Goal: Task Accomplishment & Management: Use online tool/utility

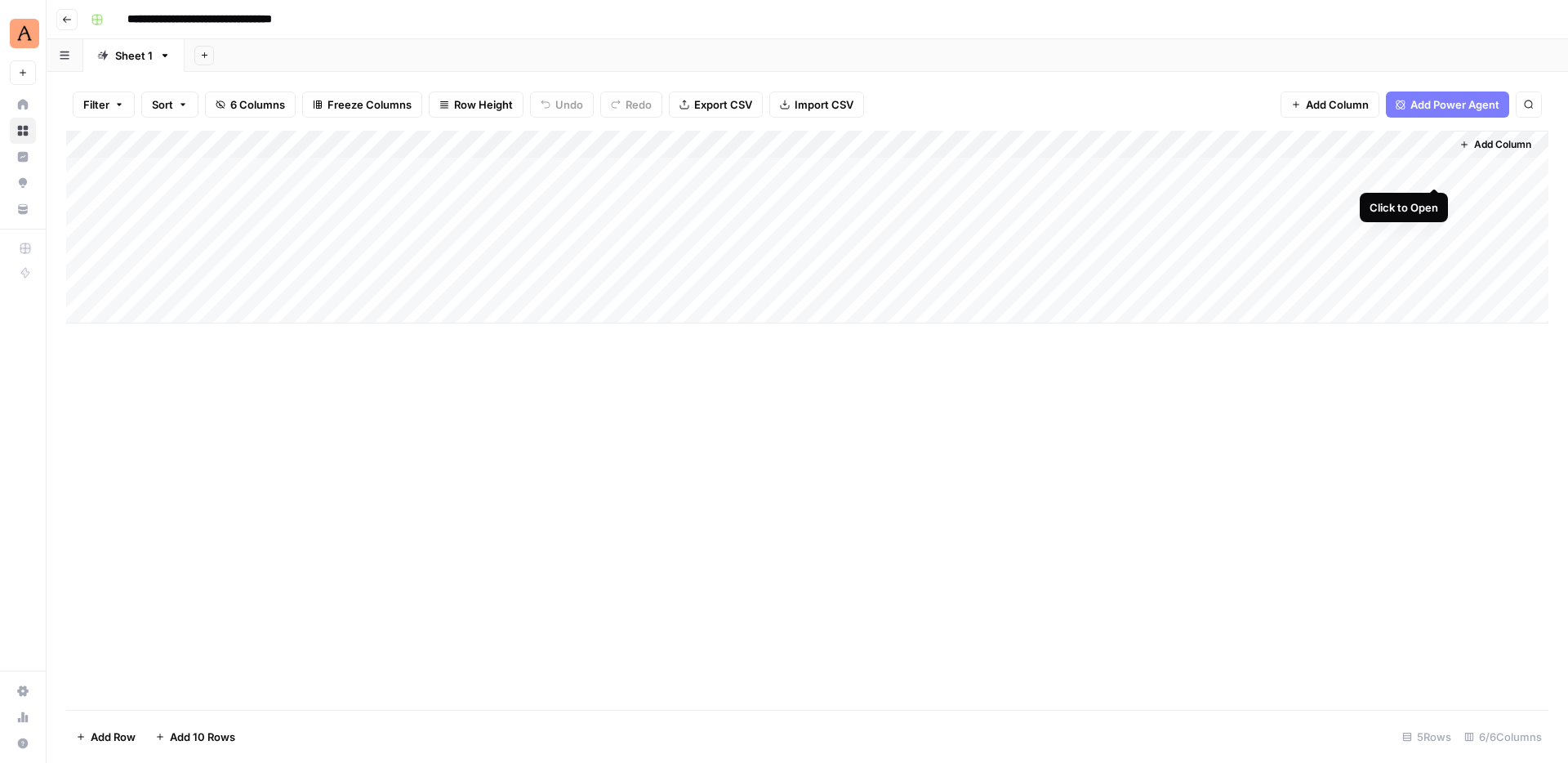
click at [1438, 168] on div "Add Column" at bounding box center [808, 226] width 1483 height 192
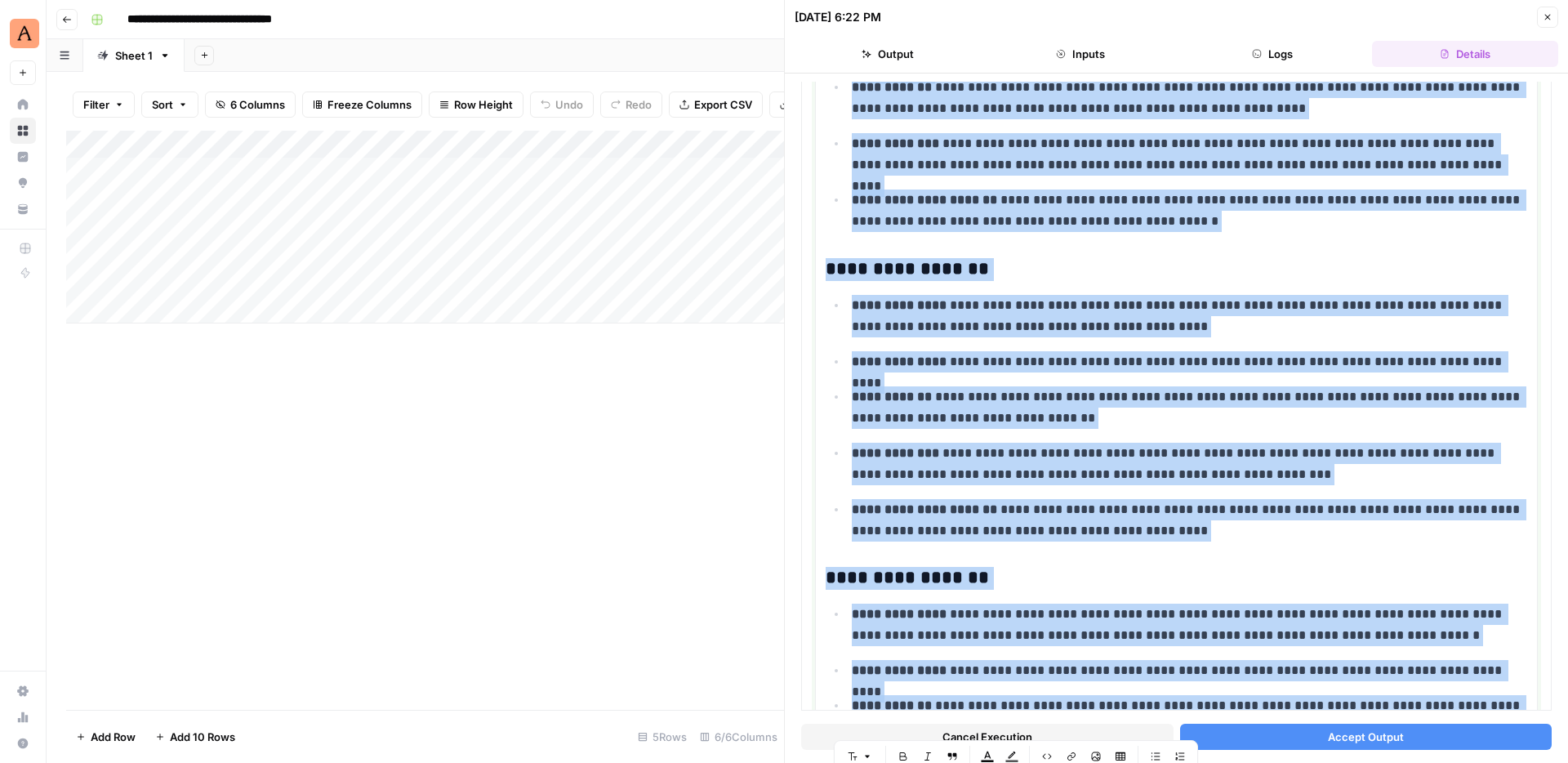
scroll to position [5880, 0]
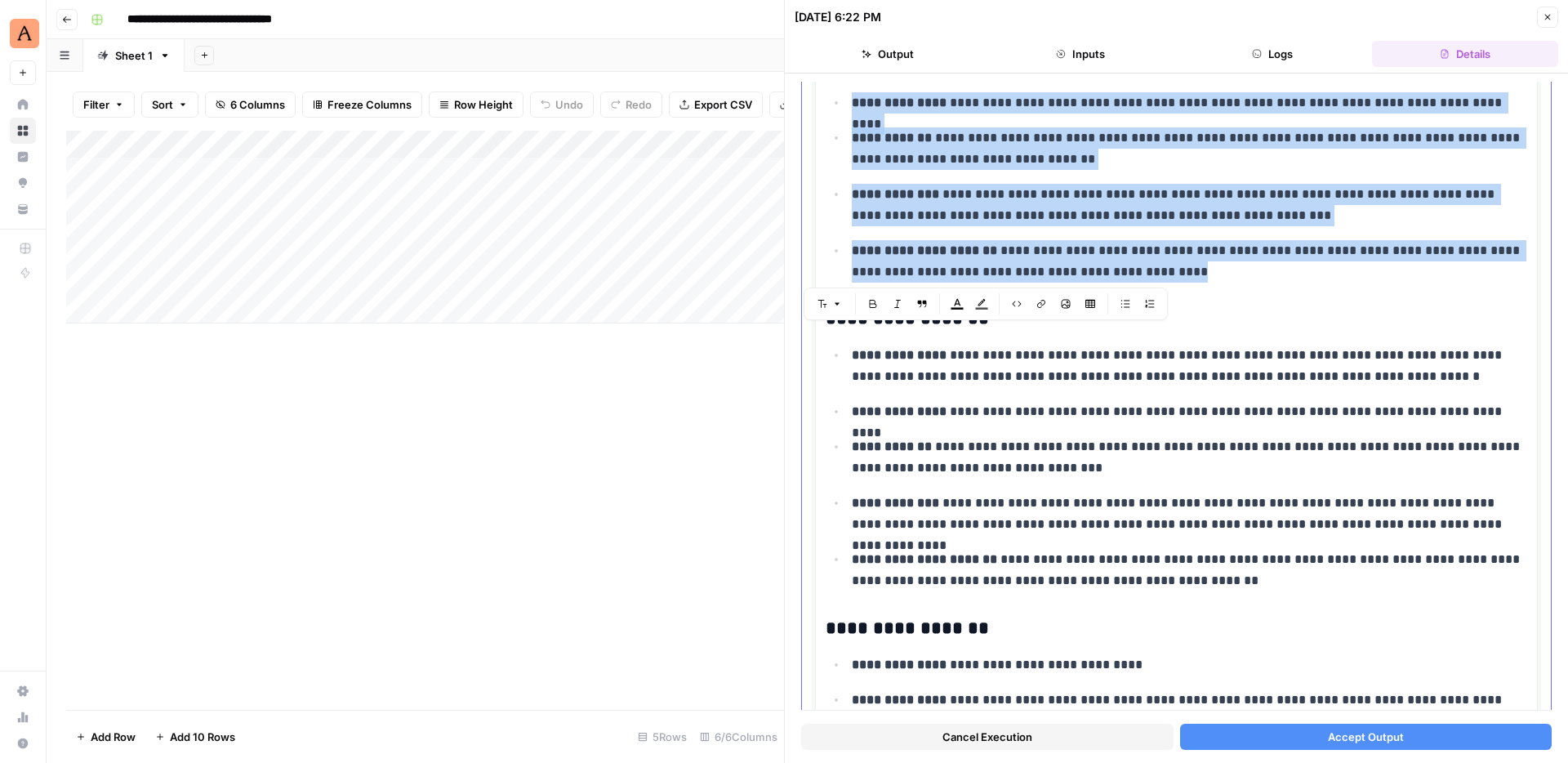
drag, startPoint x: 829, startPoint y: 264, endPoint x: 1196, endPoint y: 274, distance: 367.1
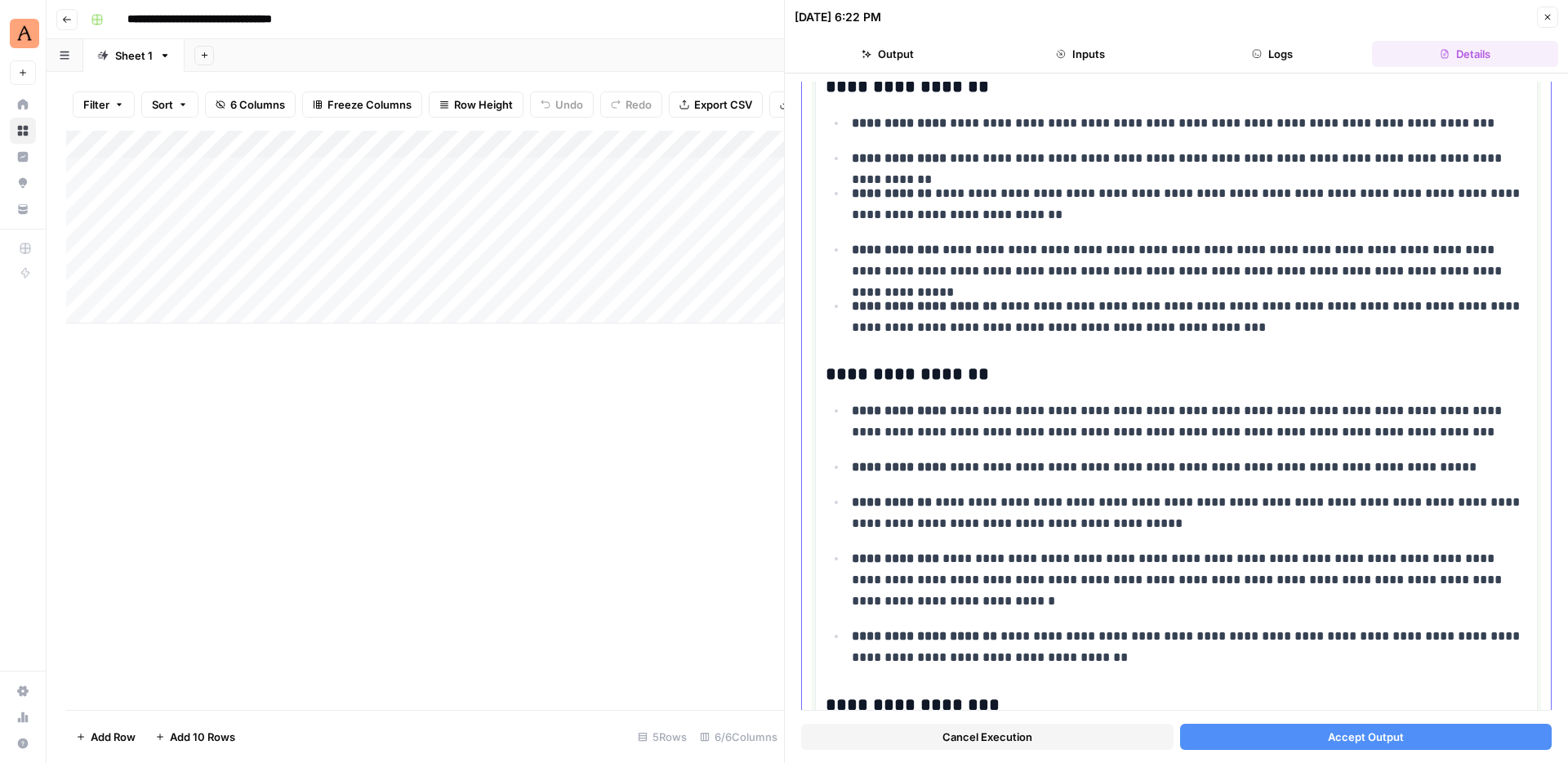
scroll to position [6120, 0]
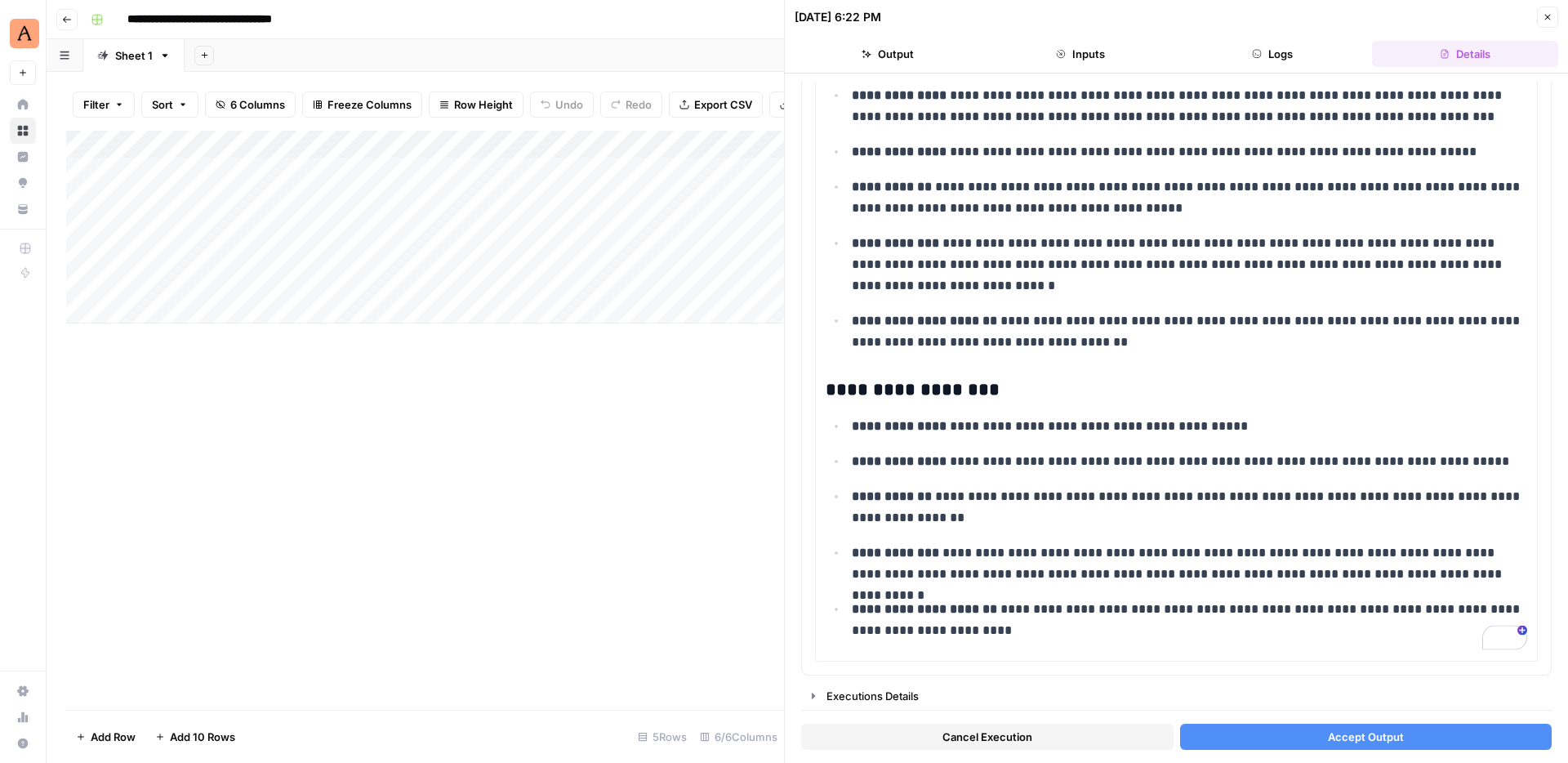
click at [1268, 732] on button "Accept Output" at bounding box center [1366, 736] width 373 height 26
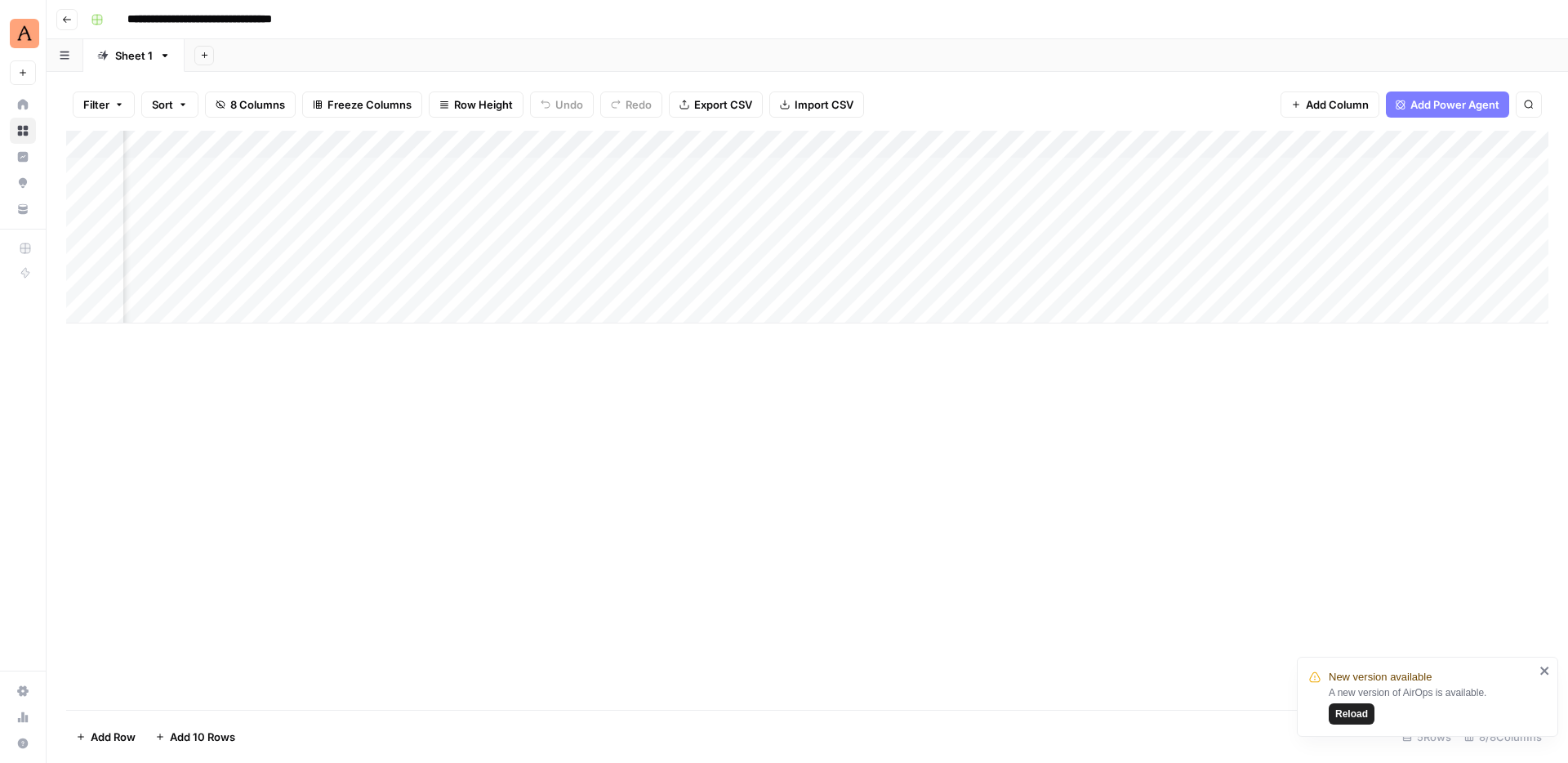
scroll to position [0, 287]
click at [1273, 167] on div "Add Column" at bounding box center [808, 226] width 1483 height 192
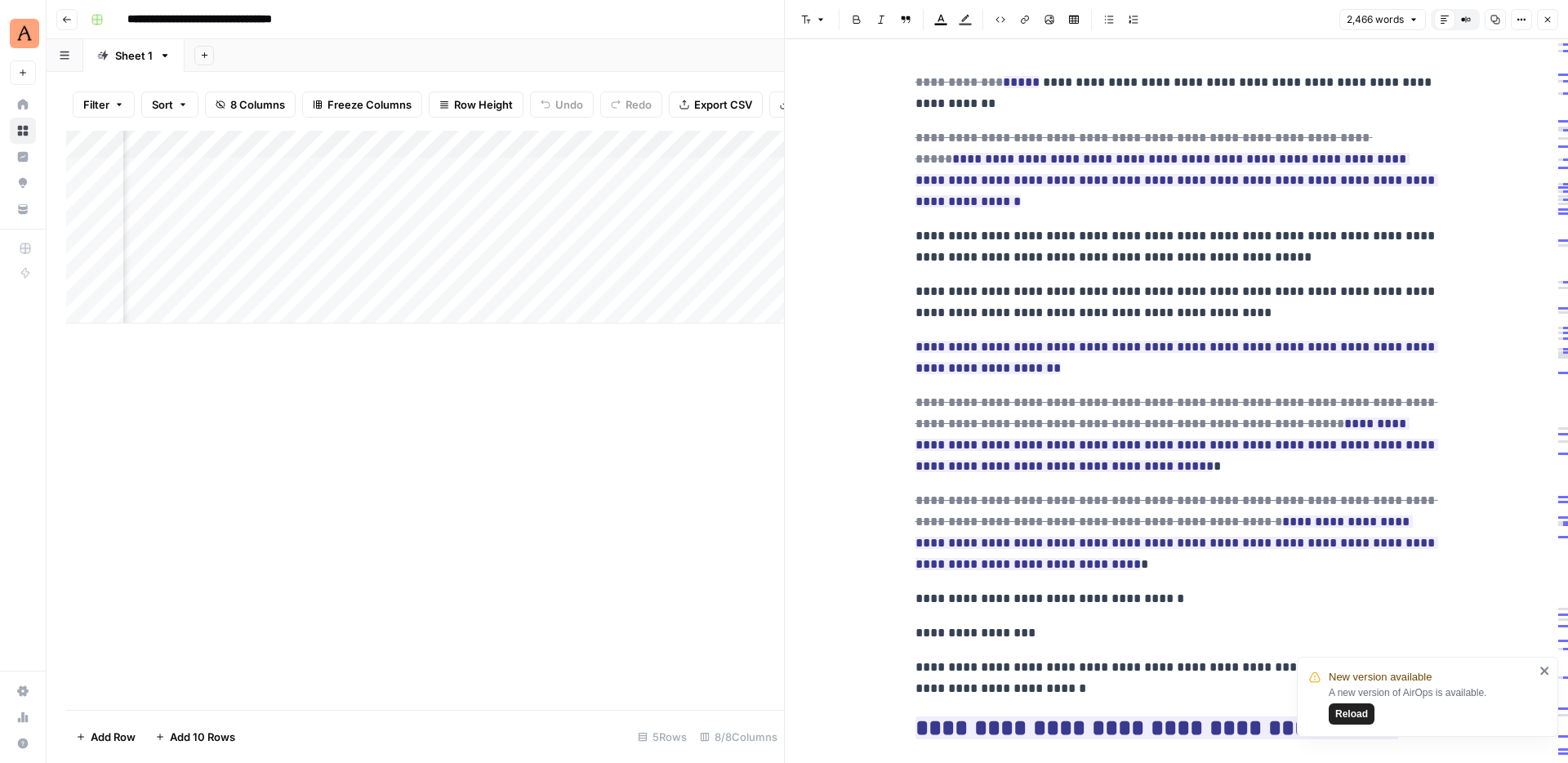
click at [1552, 20] on span "Close" at bounding box center [1552, 20] width 1 height 1
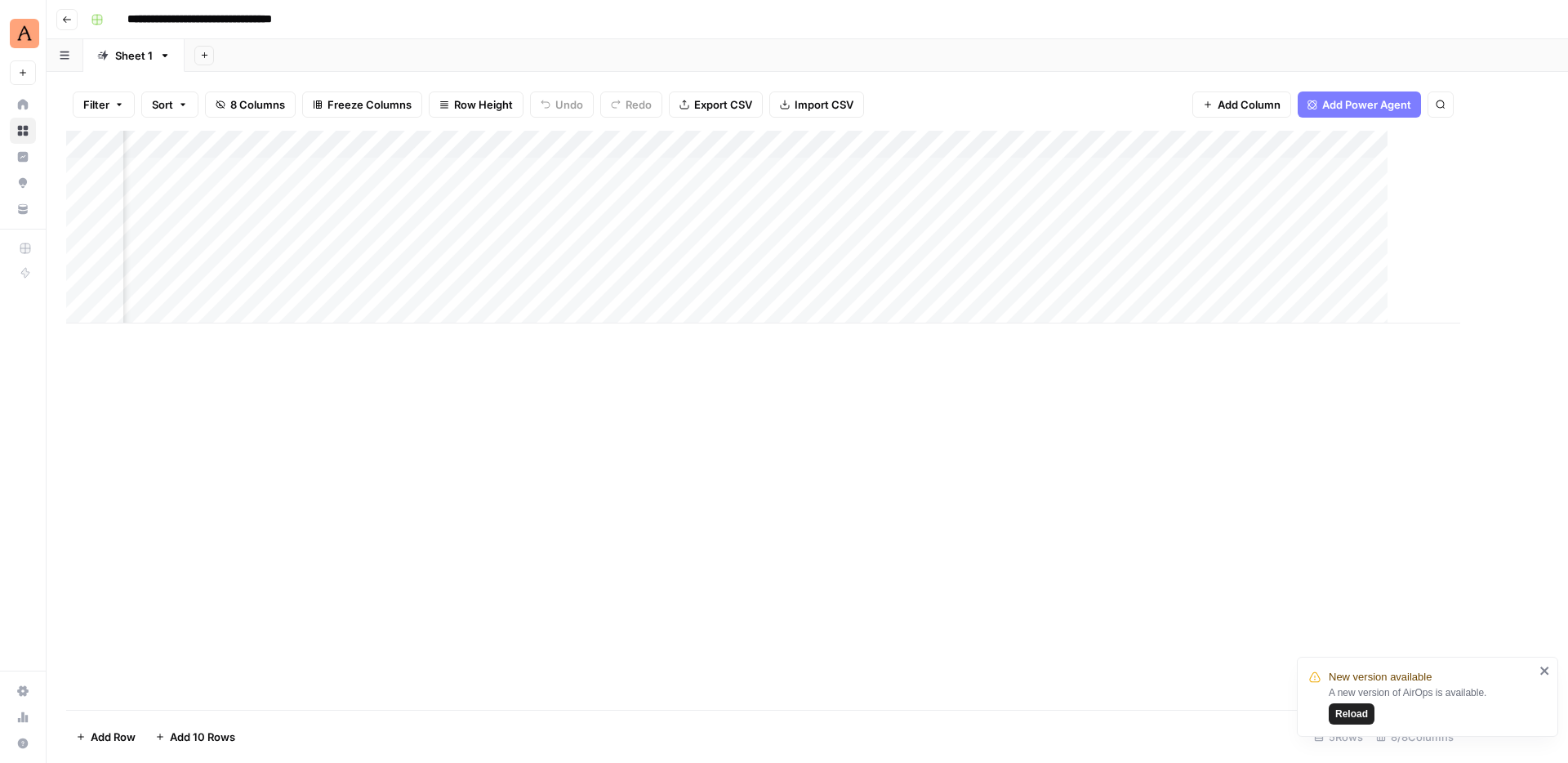
scroll to position [0, 267]
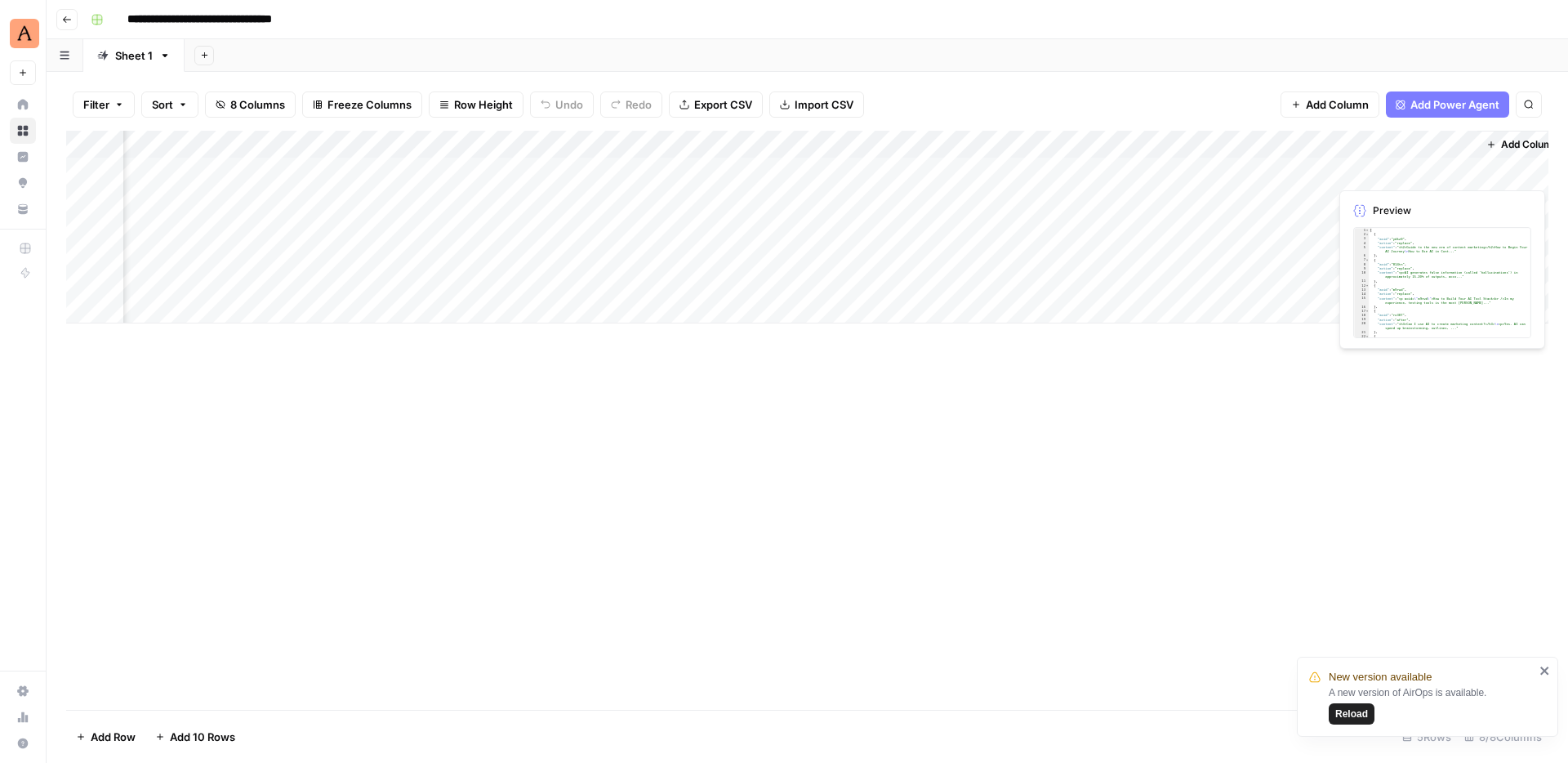
click at [1408, 171] on div "Add Column" at bounding box center [808, 226] width 1483 height 192
click at [1458, 171] on div "Add Column" at bounding box center [808, 226] width 1483 height 192
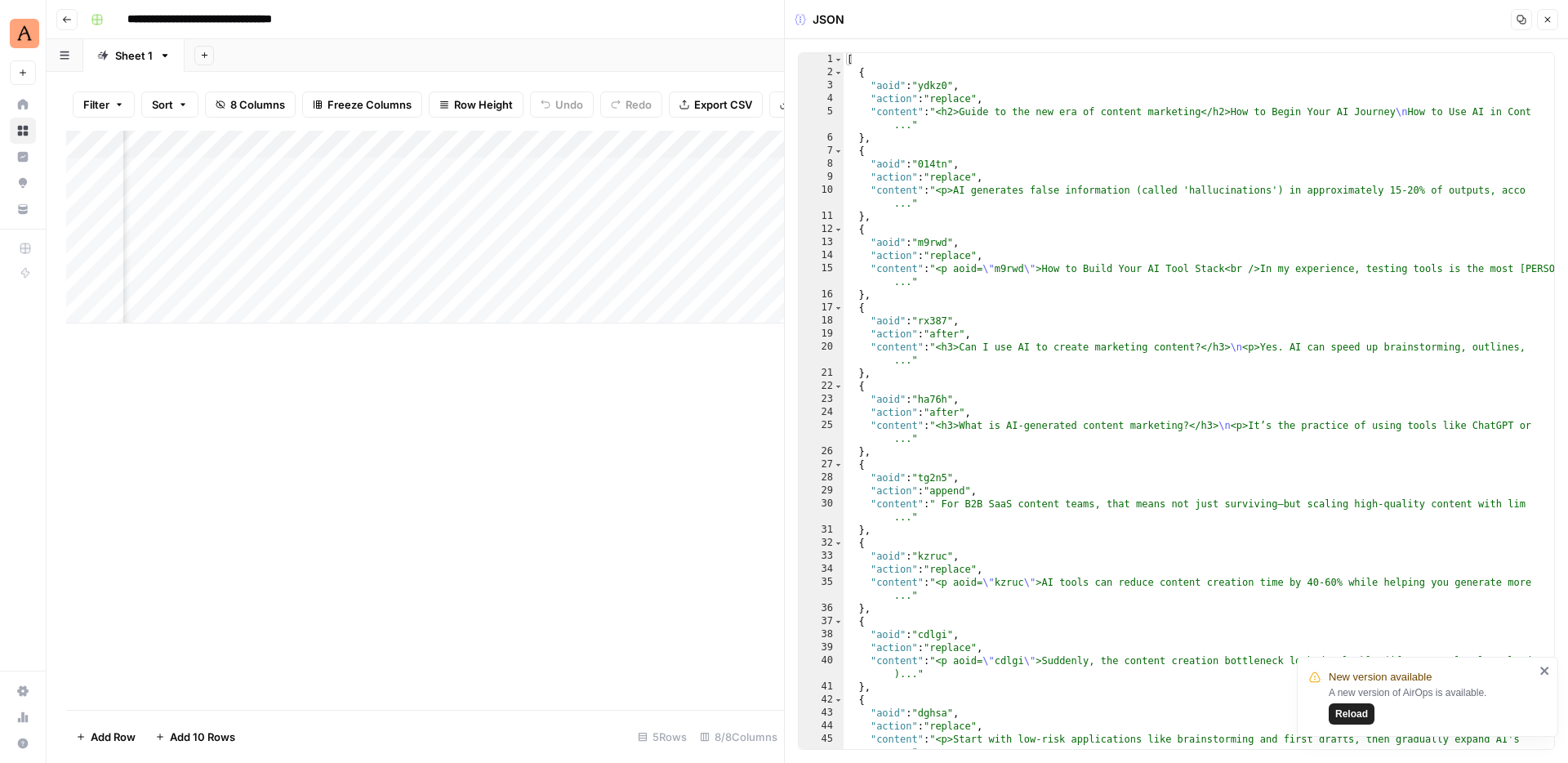
click at [1546, 22] on icon "button" at bounding box center [1547, 19] width 9 height 9
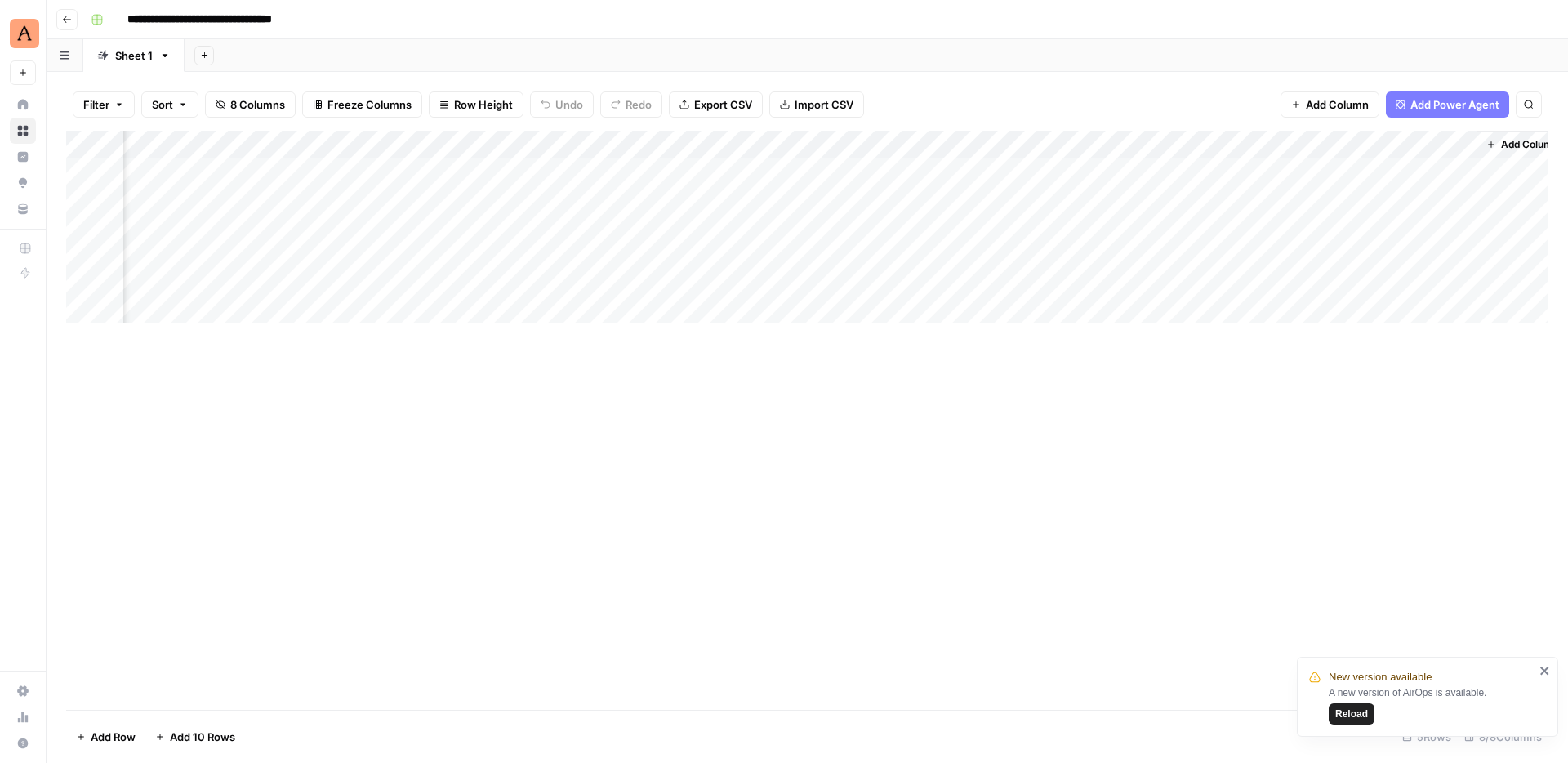
click at [1358, 712] on span "Reload" at bounding box center [1351, 714] width 33 height 15
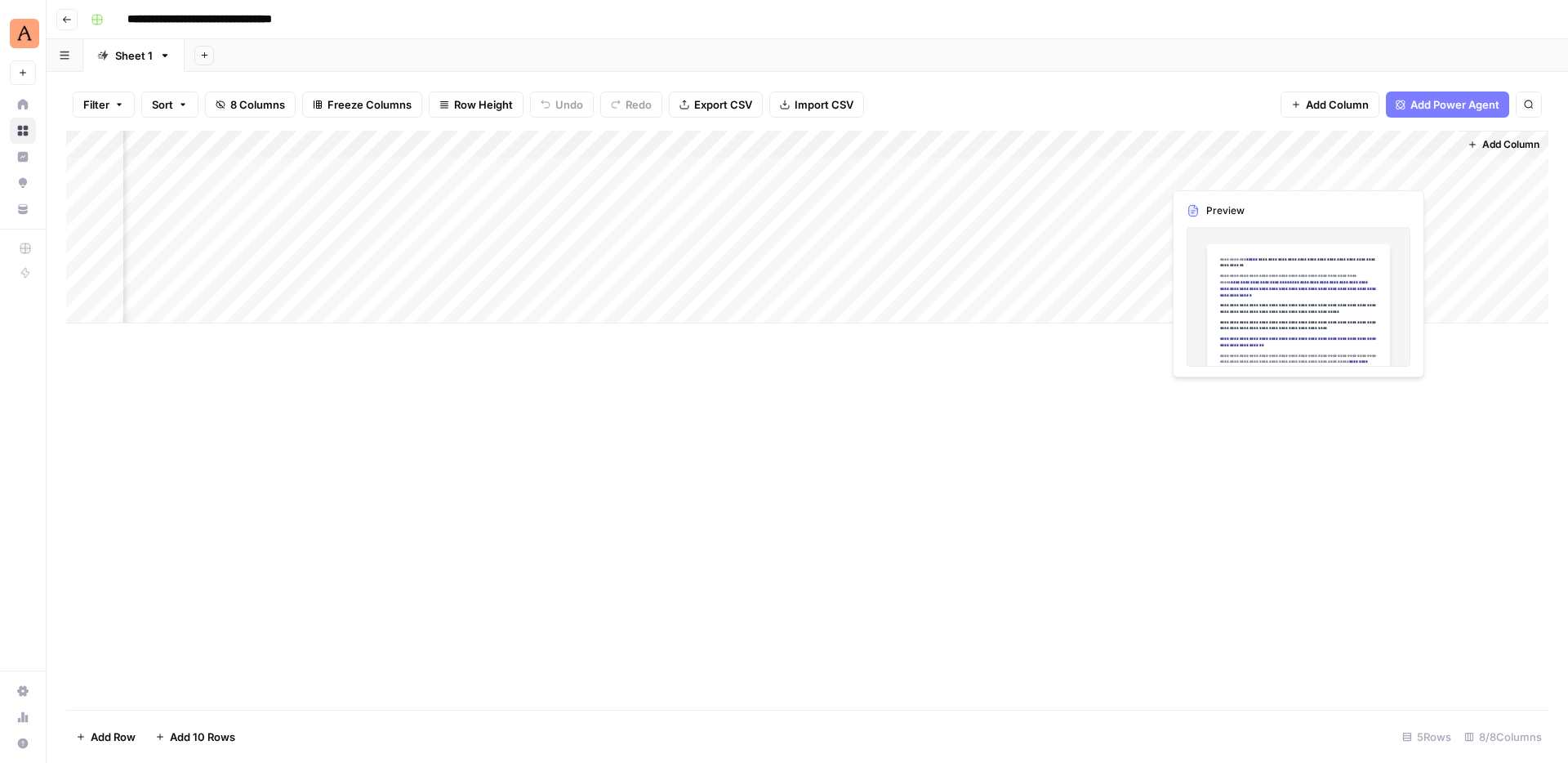
click at [1267, 171] on div "Add Column" at bounding box center [808, 226] width 1483 height 192
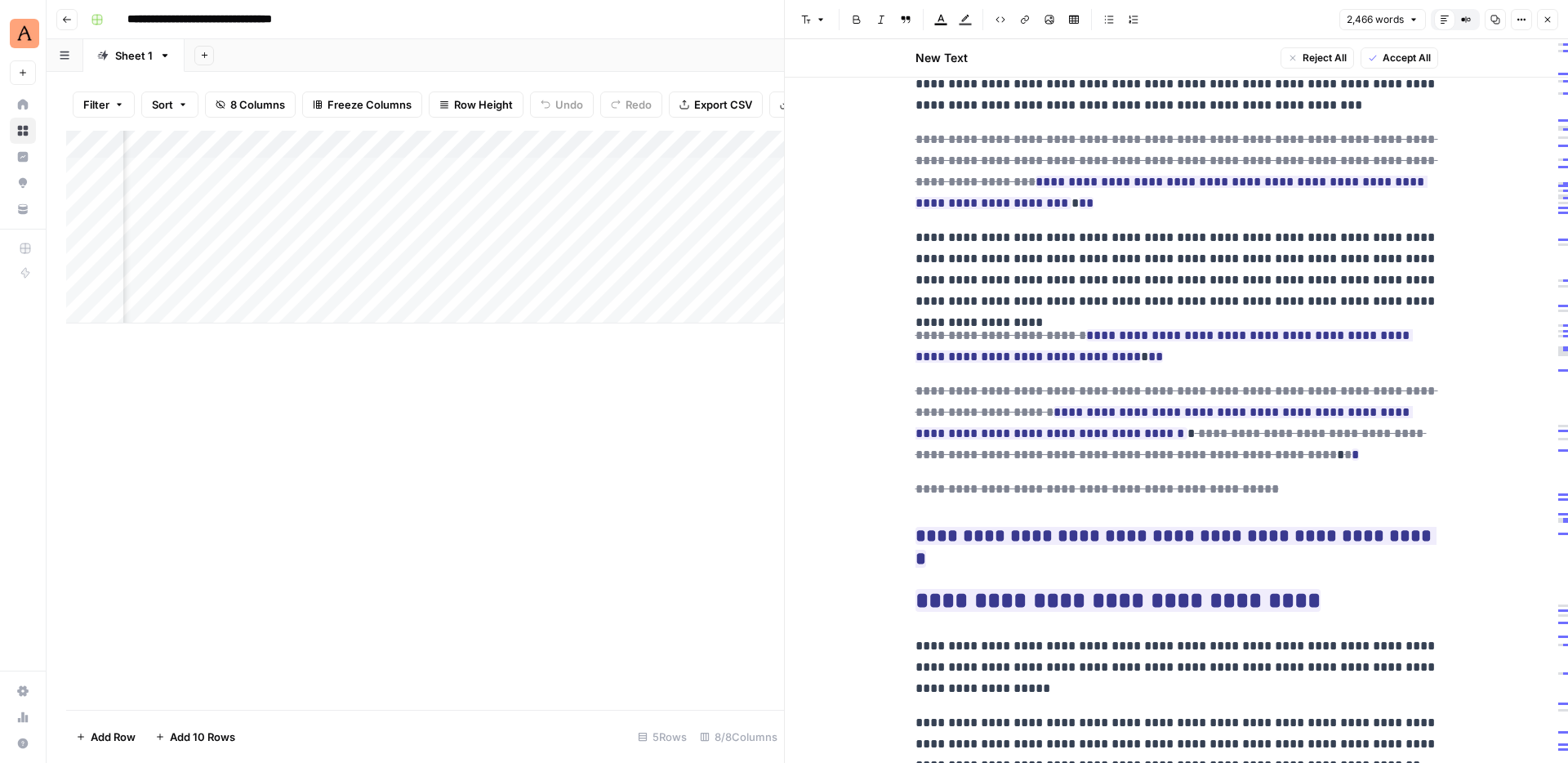
scroll to position [97, 0]
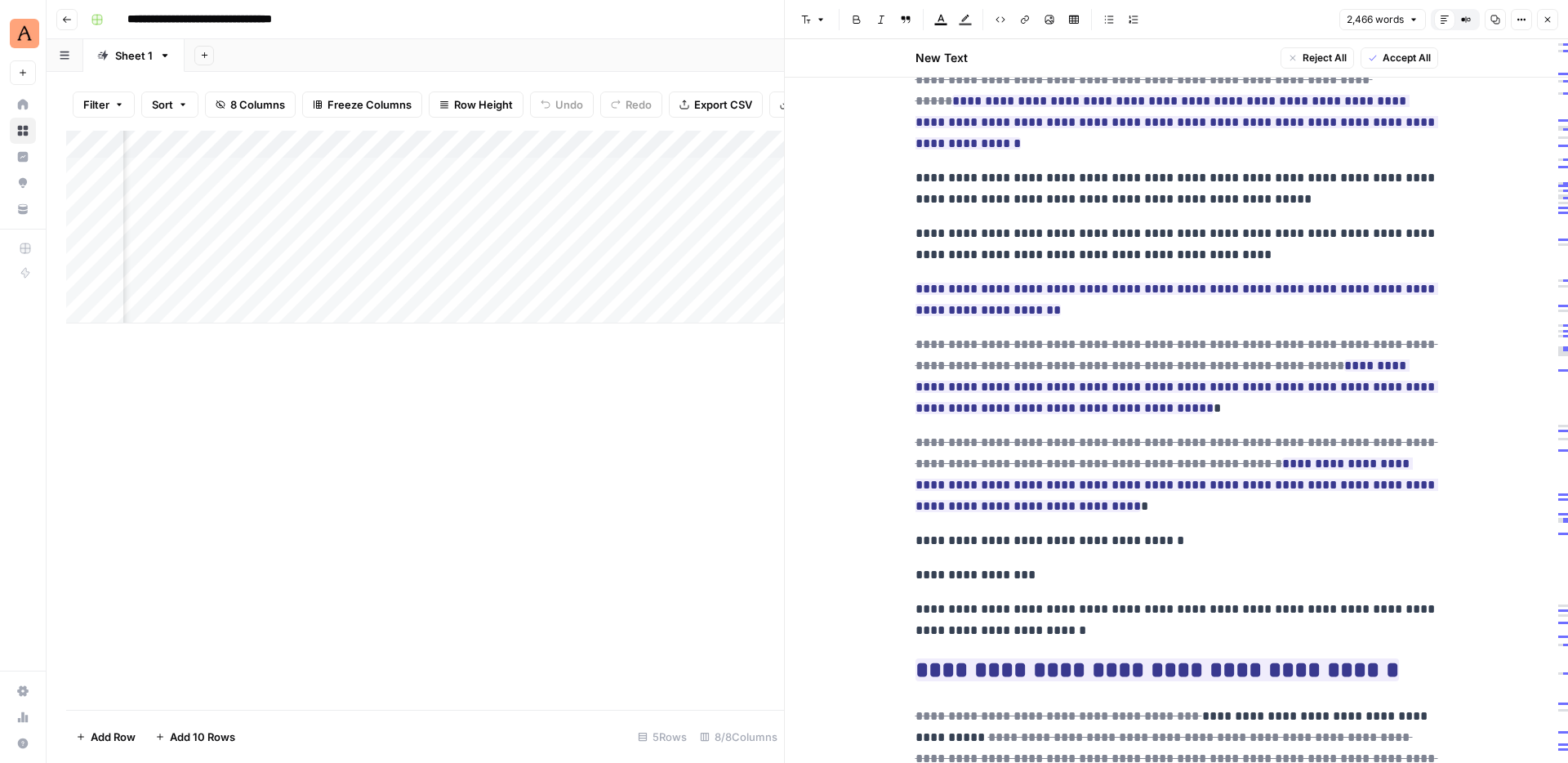
click at [1552, 26] on button "Close" at bounding box center [1547, 19] width 22 height 22
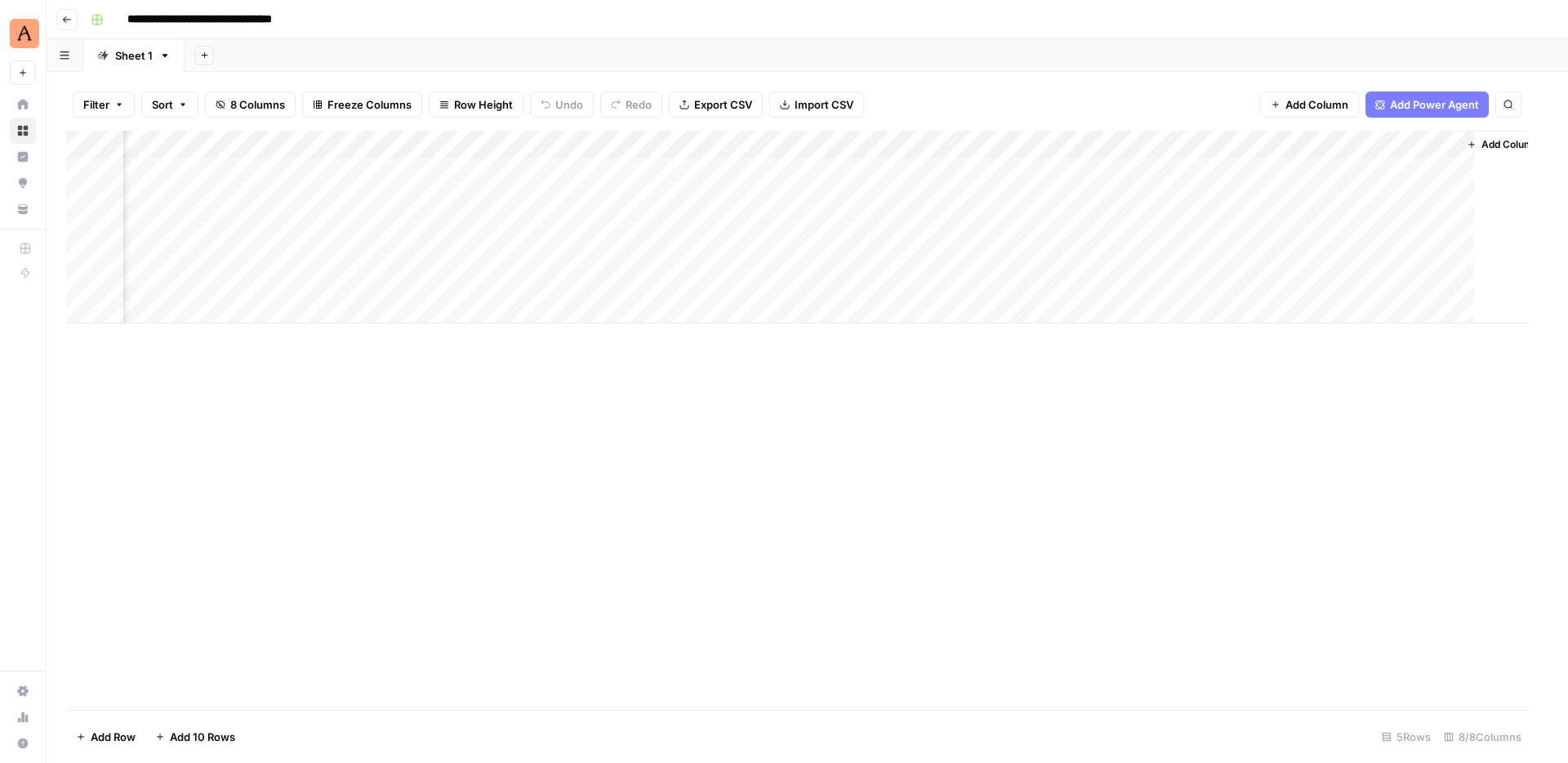
scroll to position [0, 267]
click at [1437, 174] on div "Add Column" at bounding box center [808, 226] width 1483 height 192
click at [1458, 173] on div "Add Column" at bounding box center [808, 226] width 1483 height 192
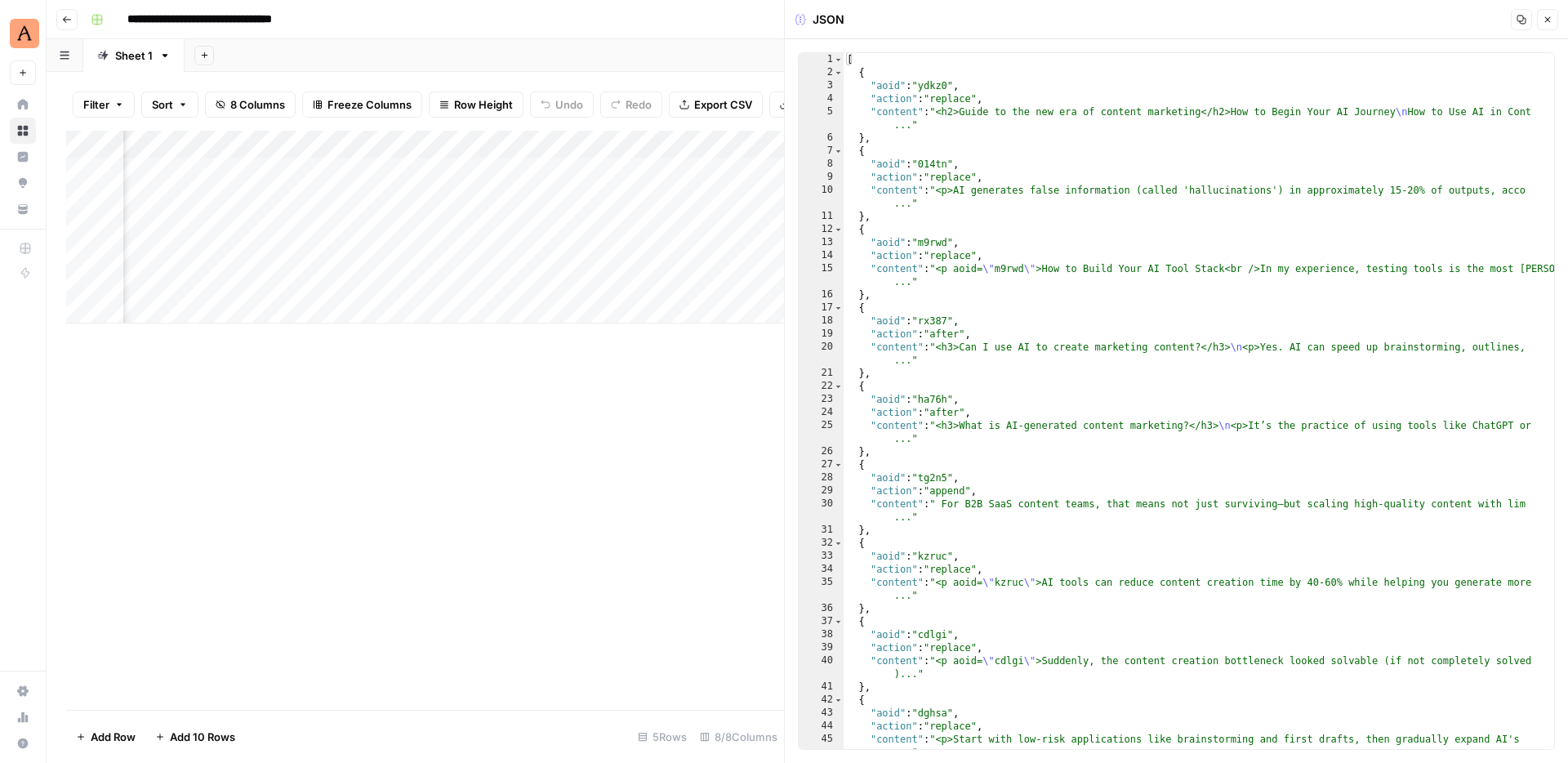
click at [1546, 22] on icon "button" at bounding box center [1547, 19] width 9 height 9
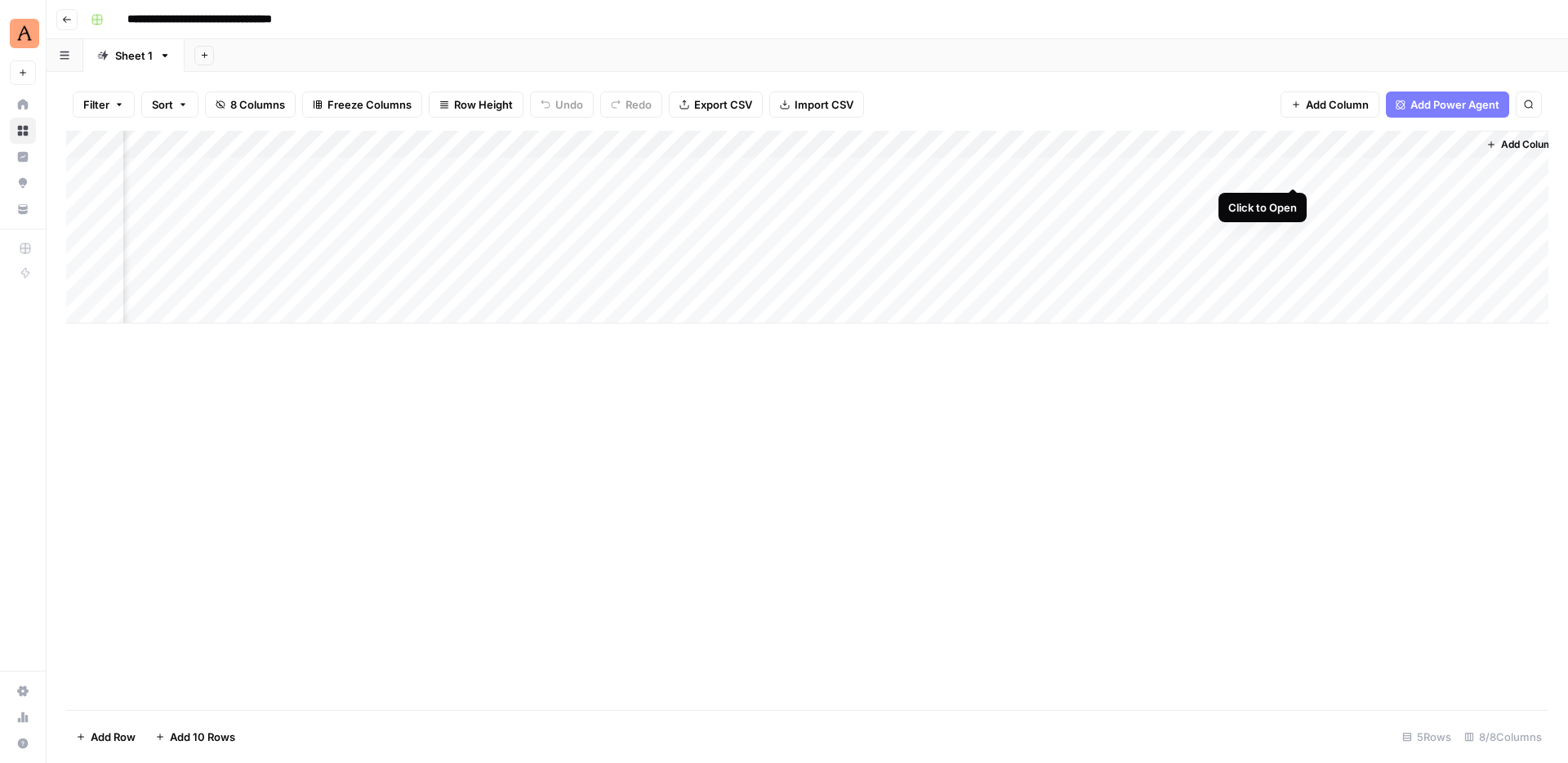
click at [1291, 173] on div "Add Column" at bounding box center [808, 226] width 1483 height 192
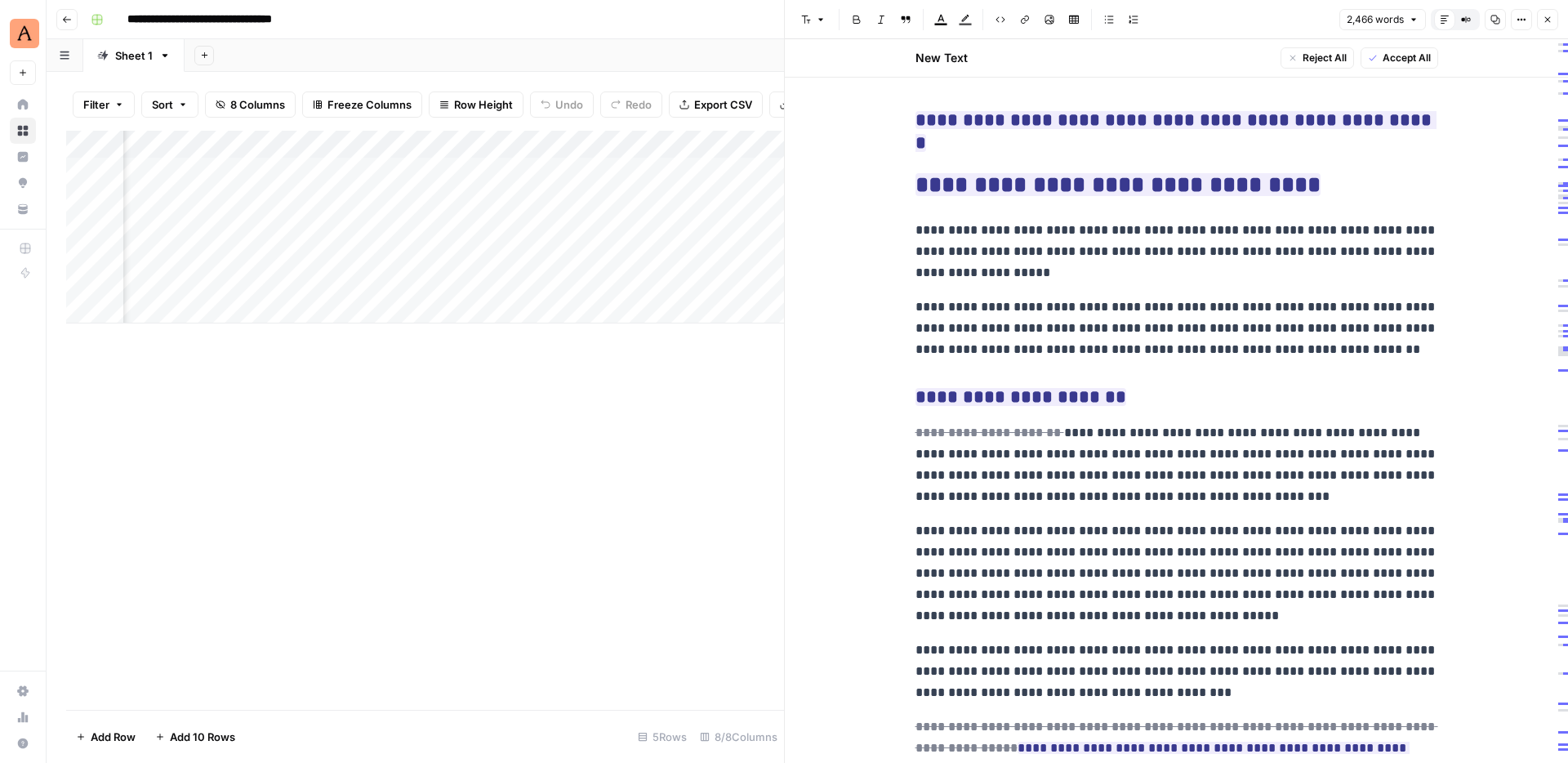
scroll to position [905, 0]
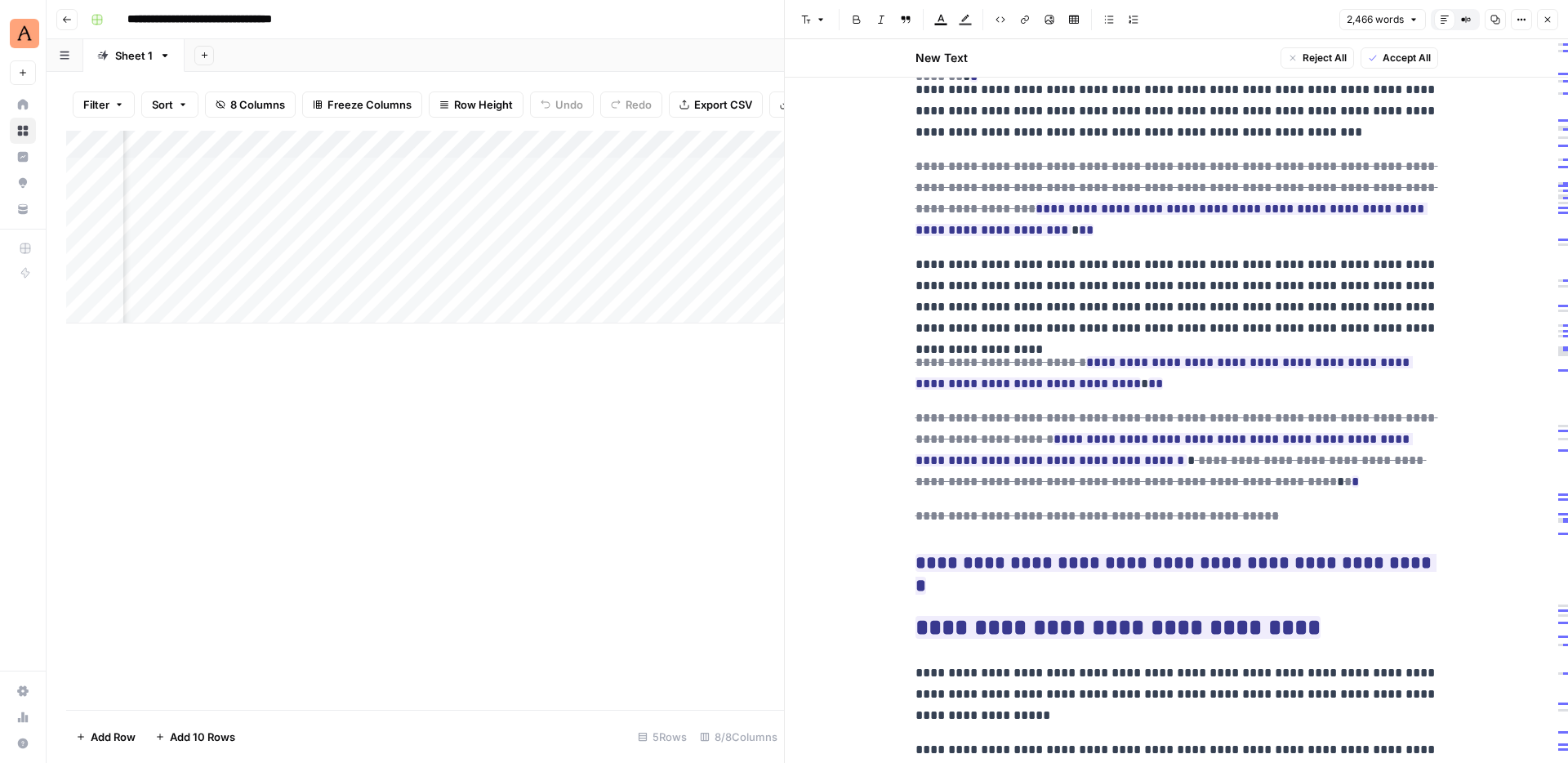
click at [1546, 22] on icon "button" at bounding box center [1547, 19] width 9 height 9
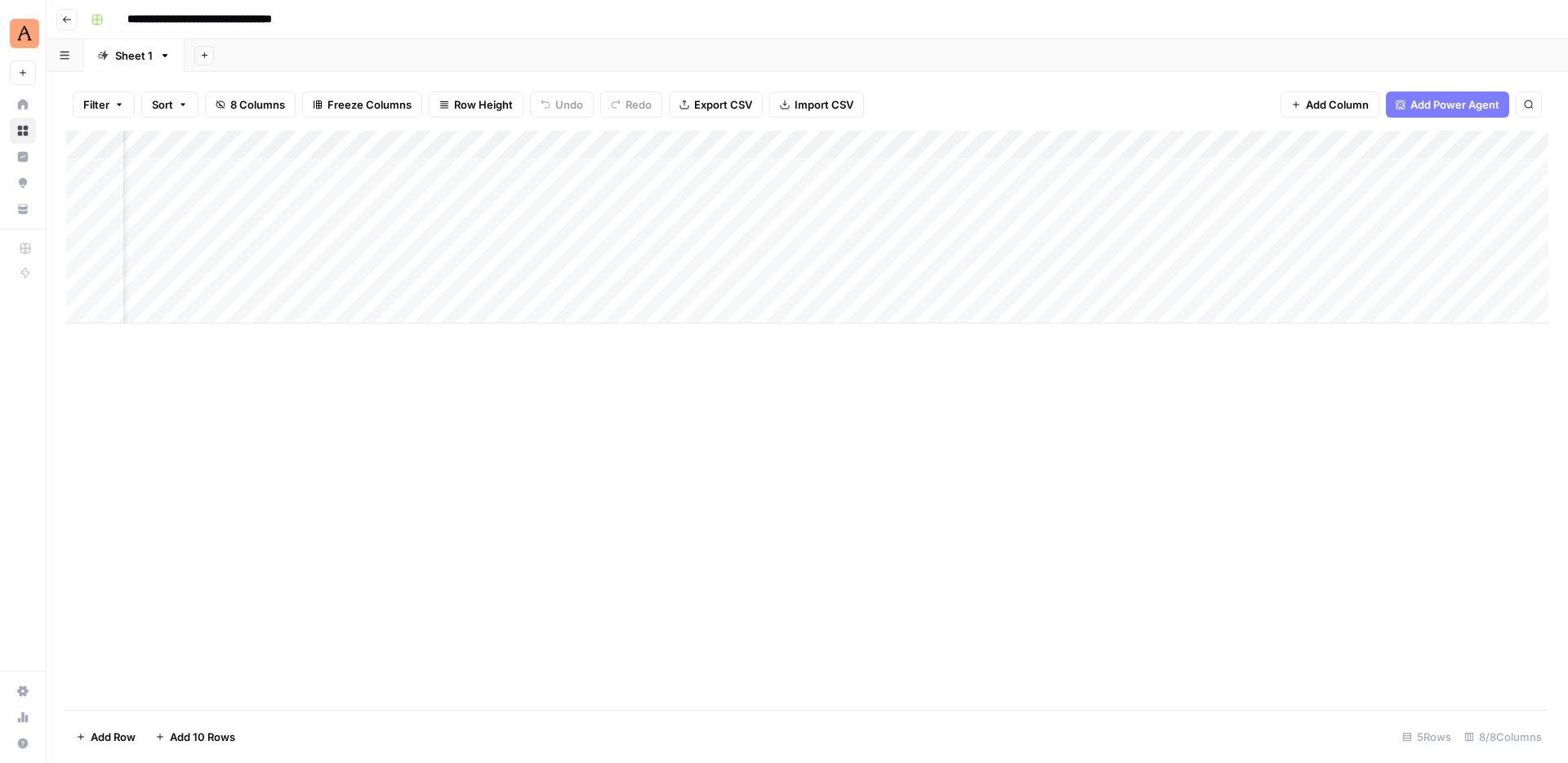
scroll to position [0, 287]
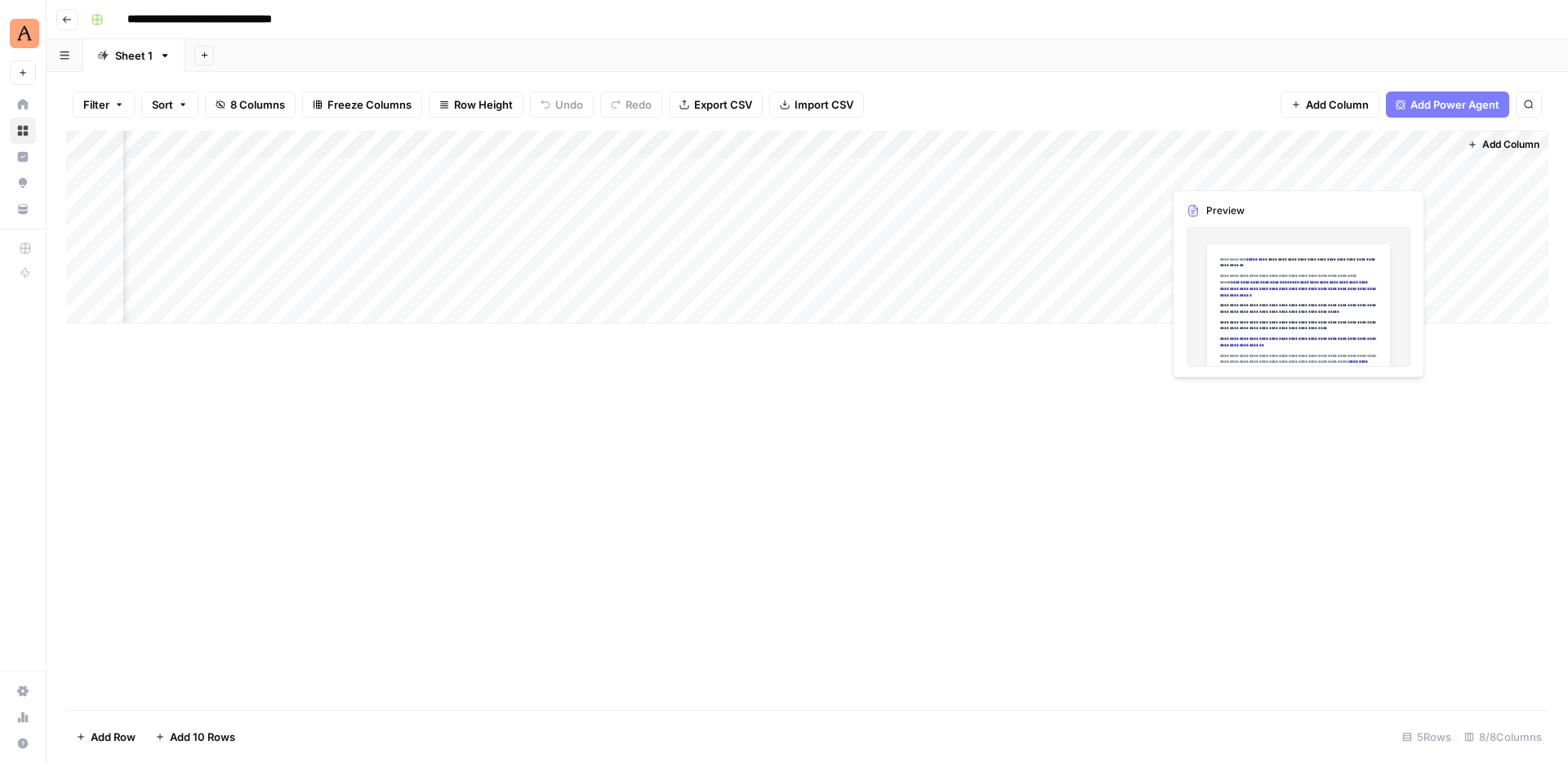
click at [1247, 170] on div "Add Column" at bounding box center [808, 226] width 1483 height 192
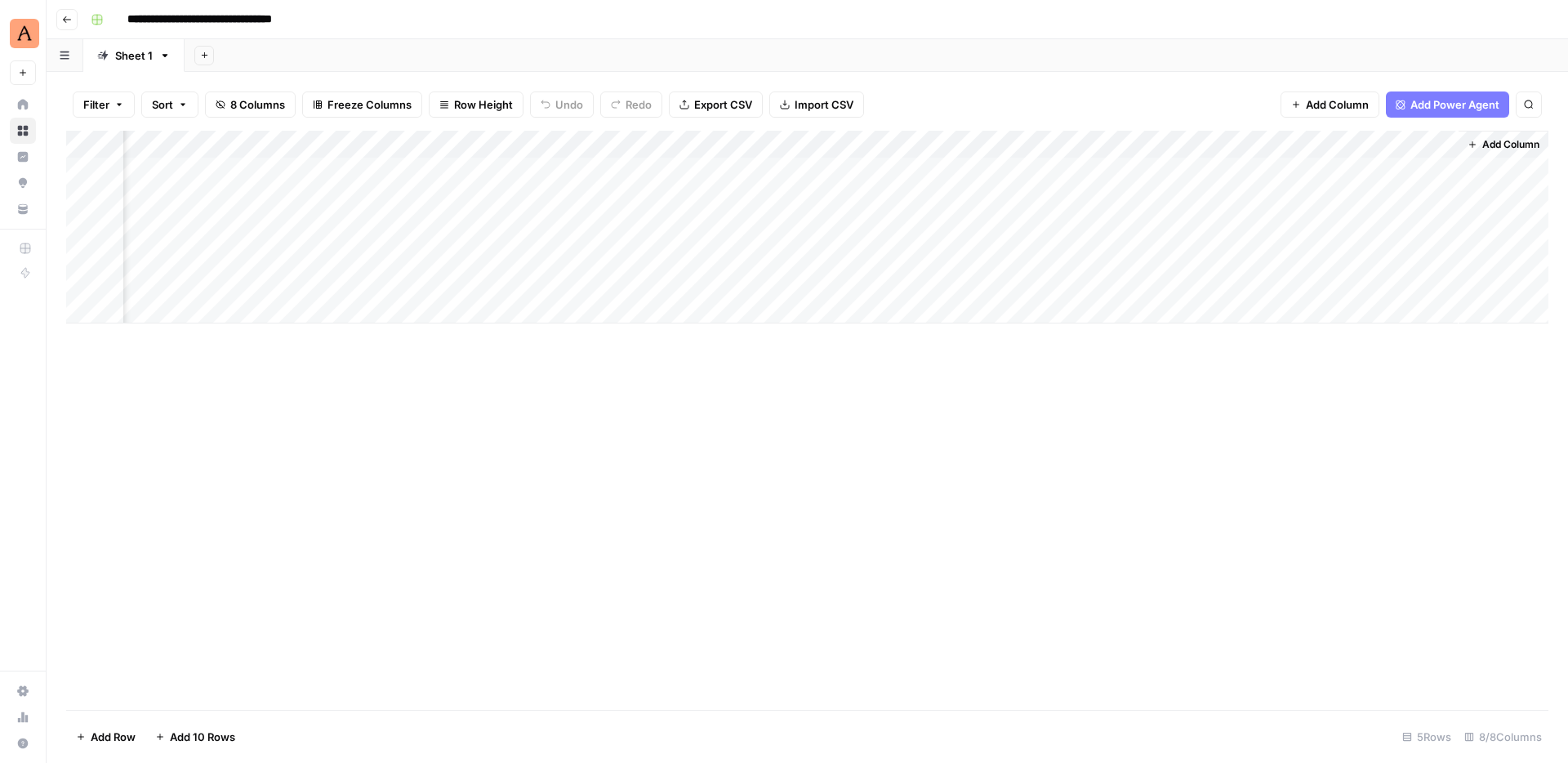
scroll to position [0, 280]
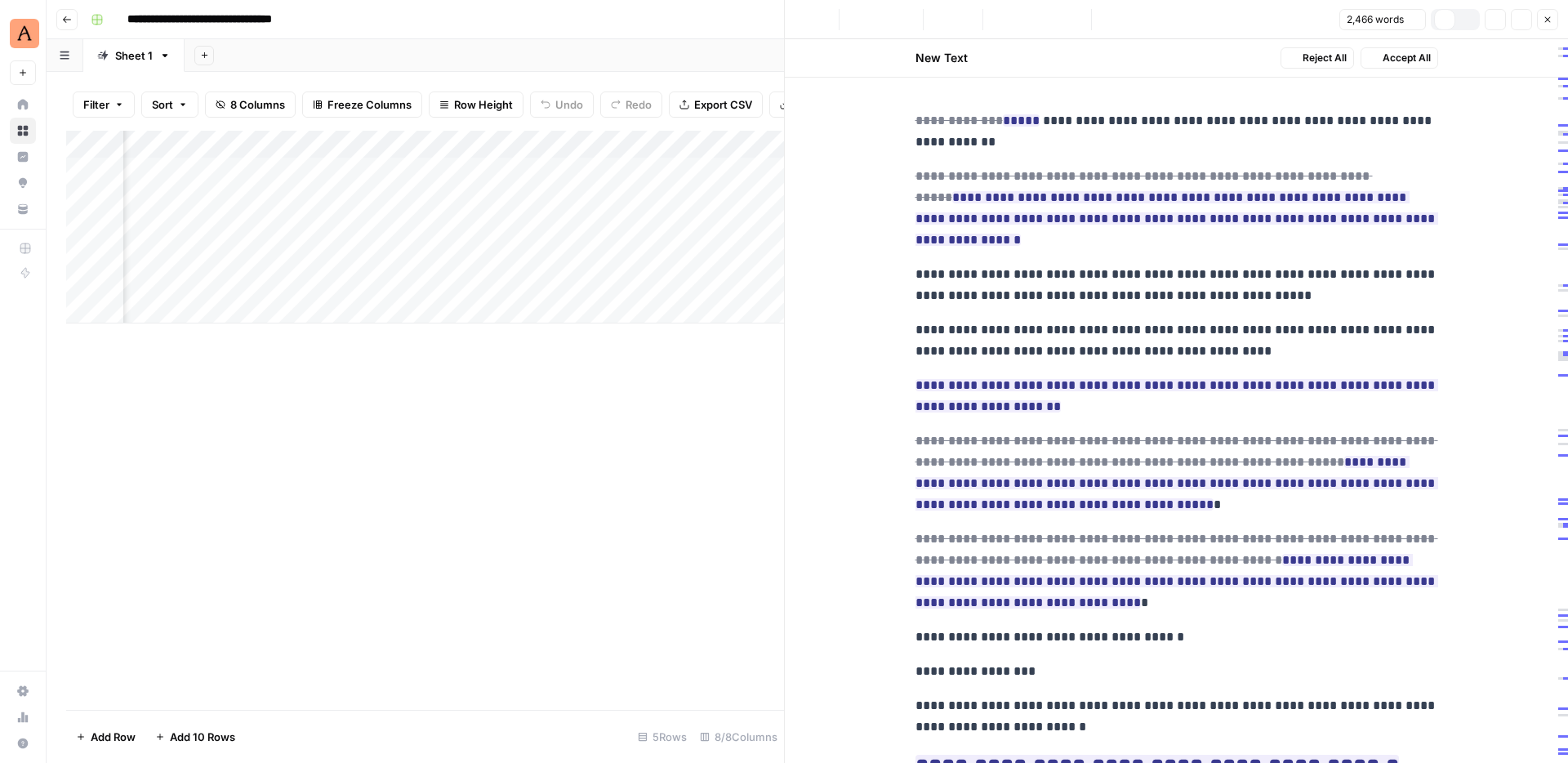
click at [832, 258] on div "**********" at bounding box center [1176, 400] width 784 height 723
click at [1551, 23] on icon "button" at bounding box center [1547, 19] width 9 height 9
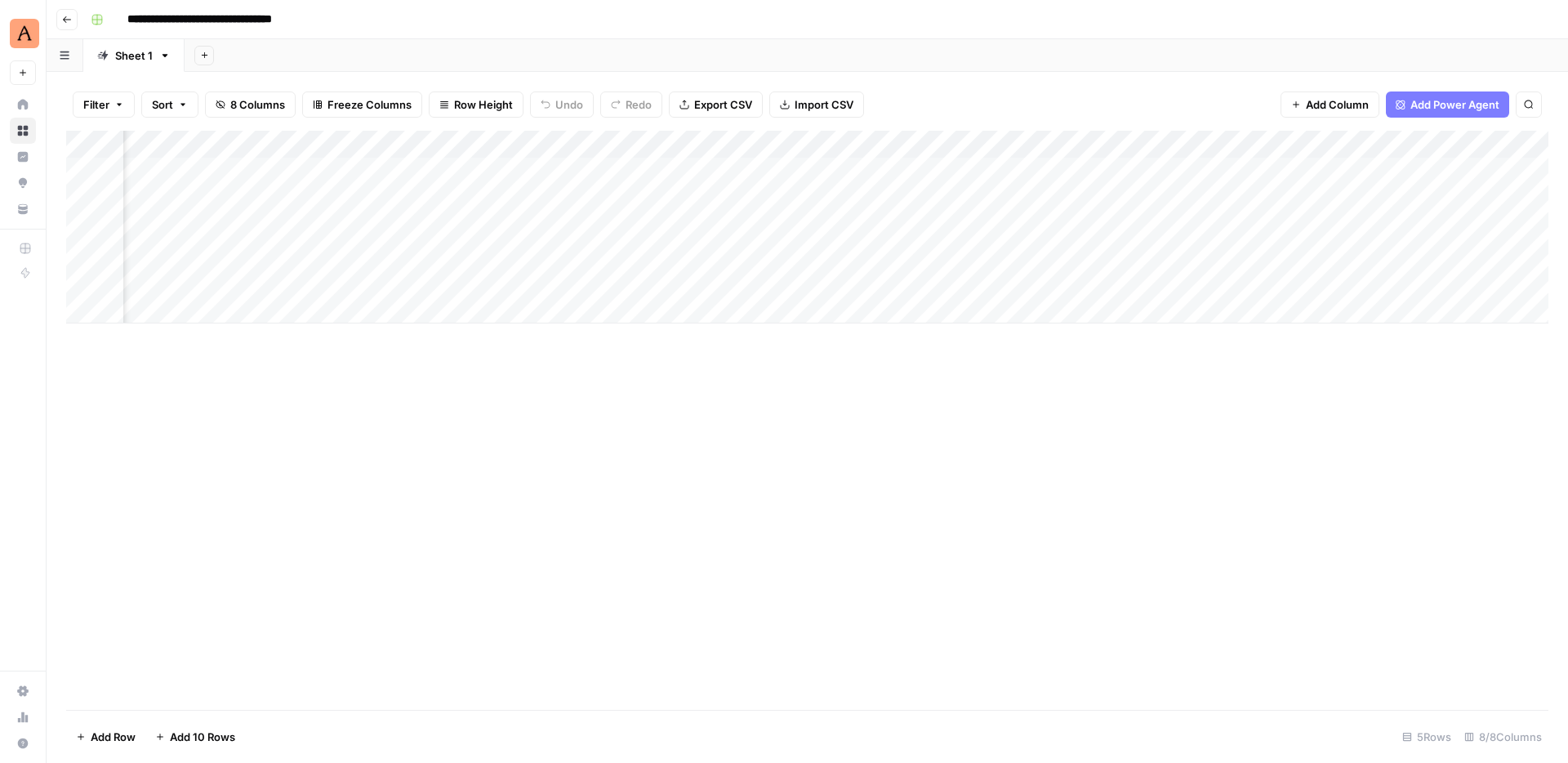
scroll to position [0, 287]
click at [1275, 170] on div "Add Column" at bounding box center [808, 226] width 1483 height 192
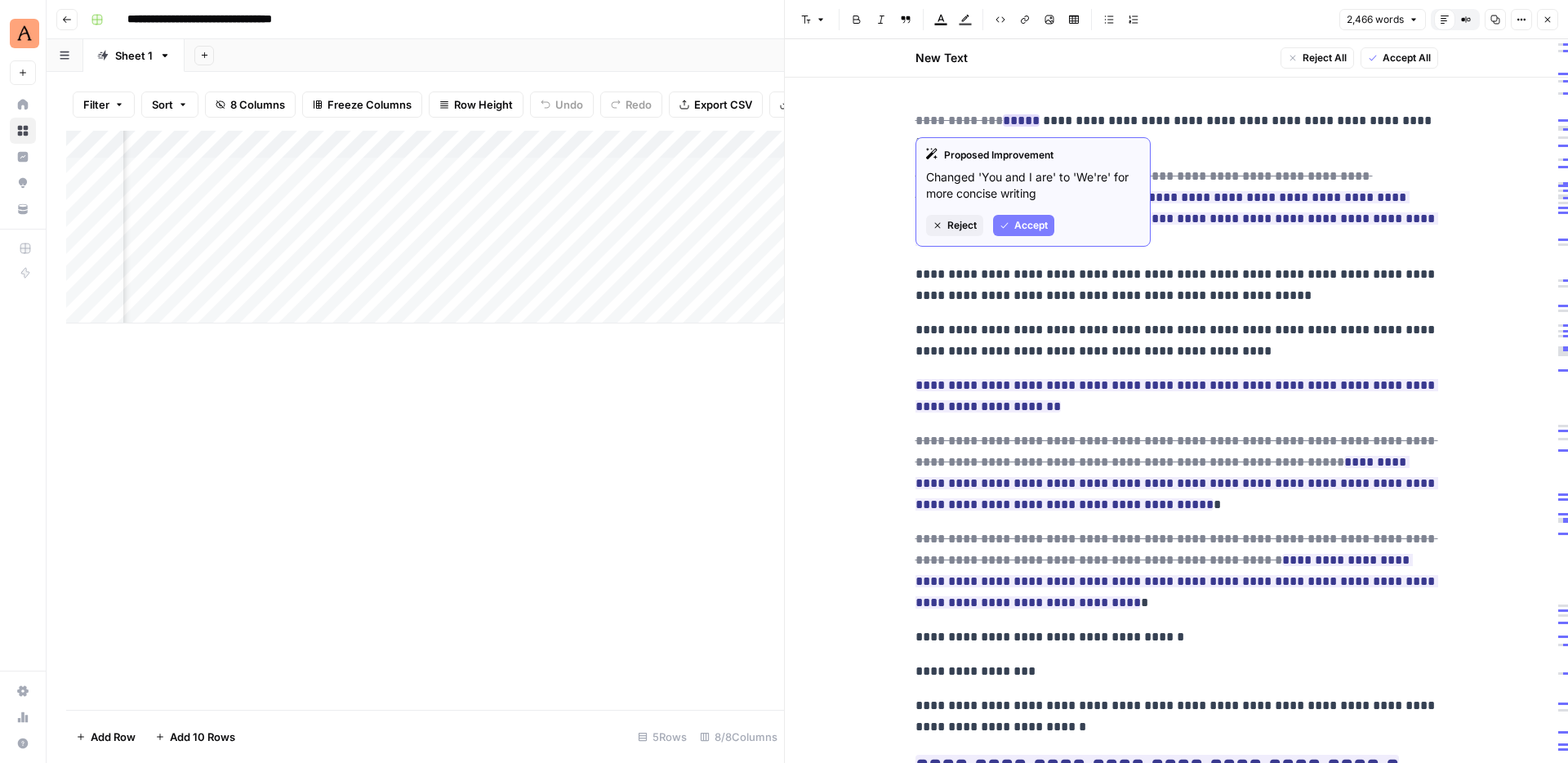
click at [1024, 224] on span "Accept" at bounding box center [1030, 225] width 34 height 15
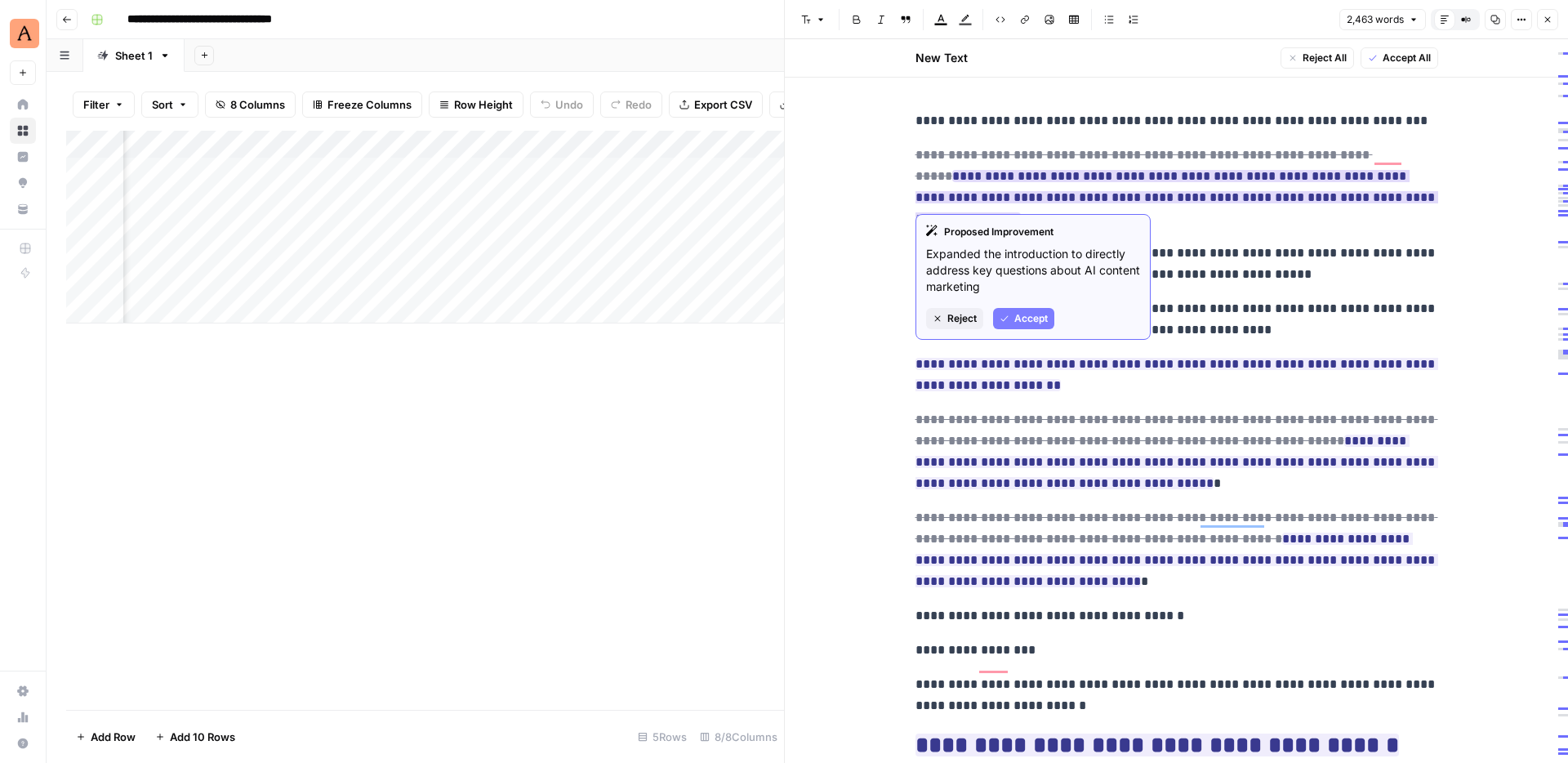
click at [1037, 325] on span "Accept" at bounding box center [1030, 318] width 34 height 15
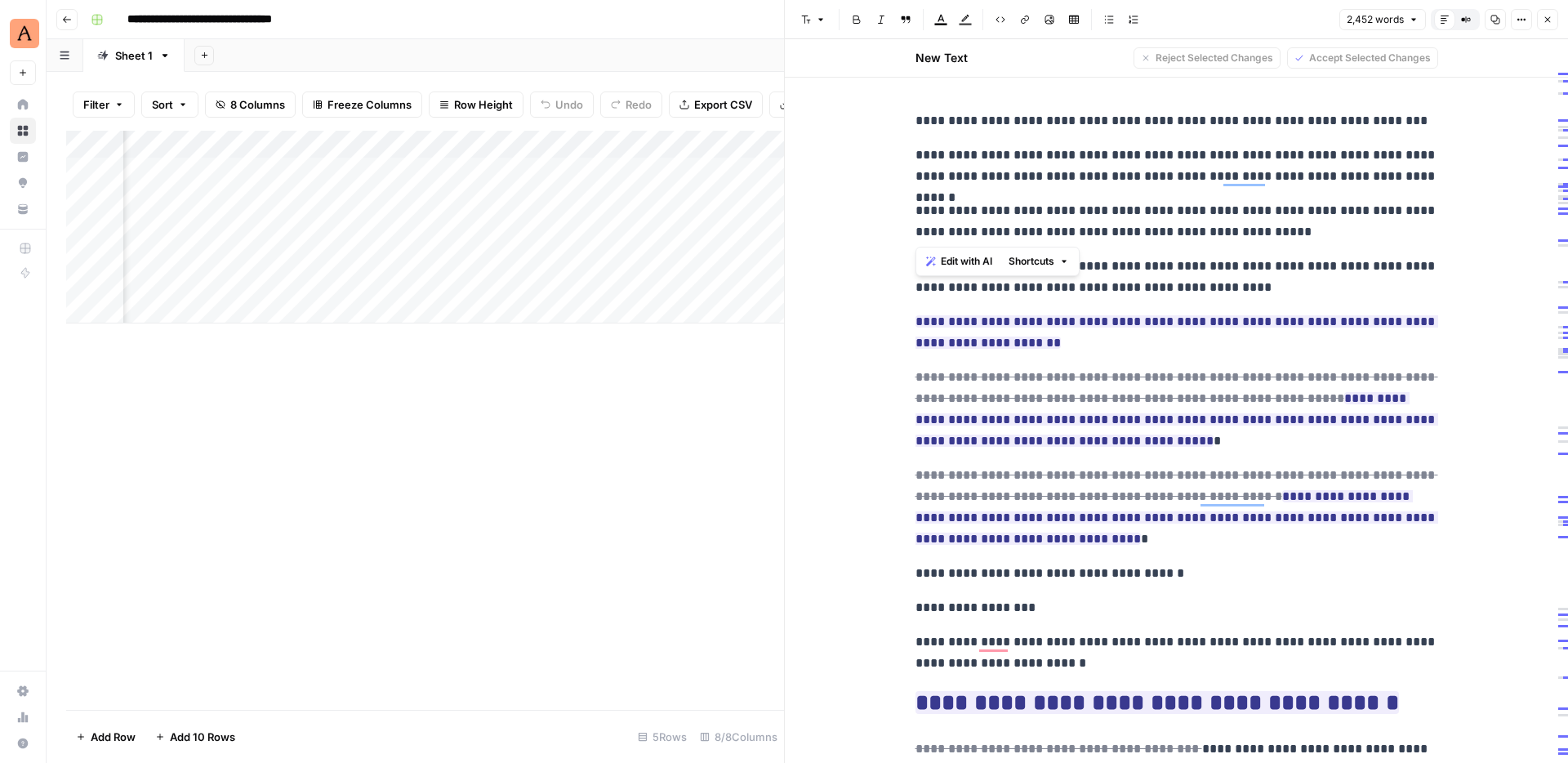
drag, startPoint x: 1292, startPoint y: 228, endPoint x: 904, endPoint y: 220, distance: 388.1
click at [904, 220] on div "**********" at bounding box center [1176, 400] width 784 height 723
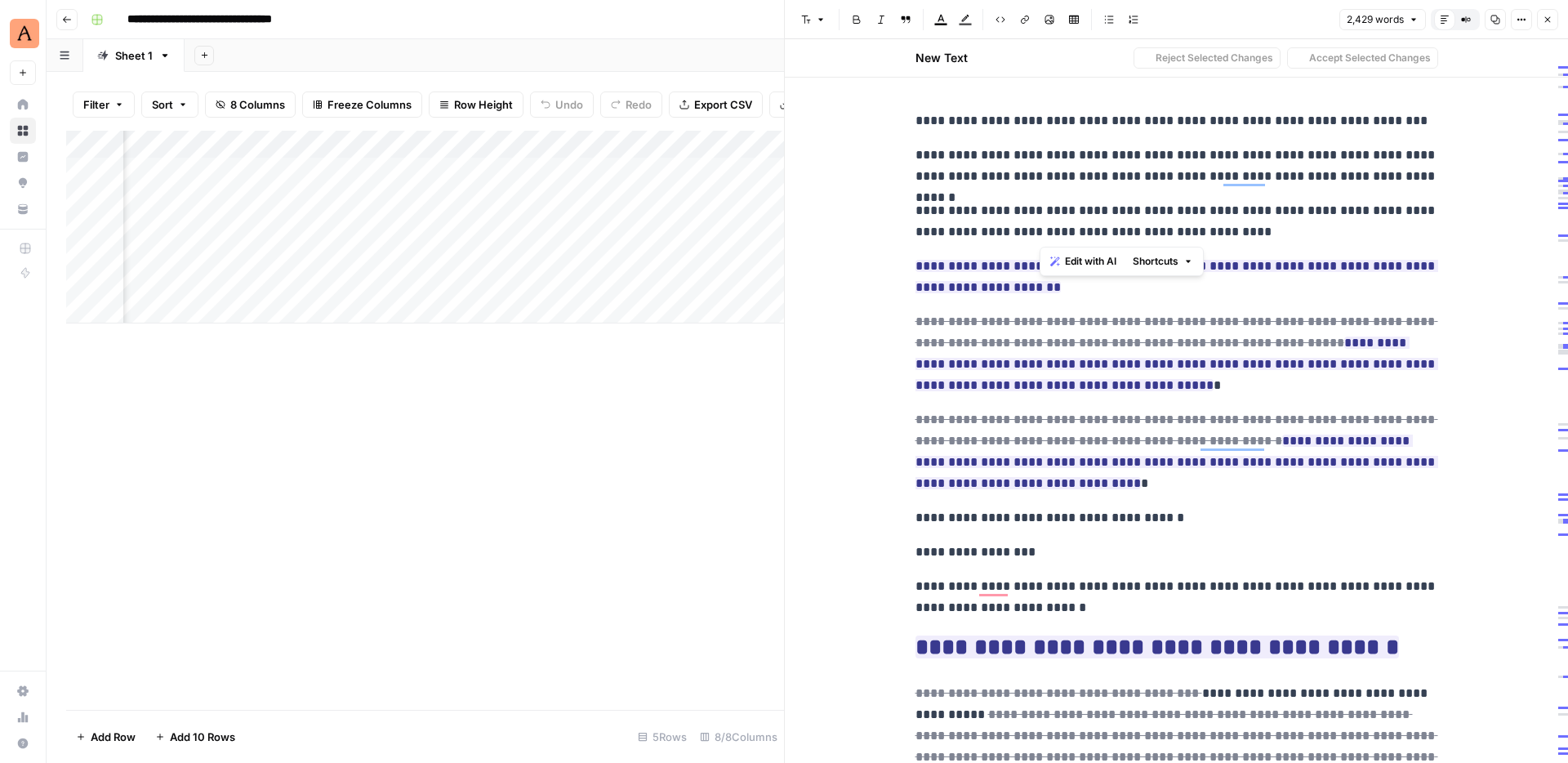
drag, startPoint x: 1038, startPoint y: 230, endPoint x: 1079, endPoint y: 241, distance: 42.4
click at [1079, 241] on p "**********" at bounding box center [1177, 221] width 523 height 42
click at [1015, 274] on span "**********" at bounding box center [1177, 276] width 523 height 43
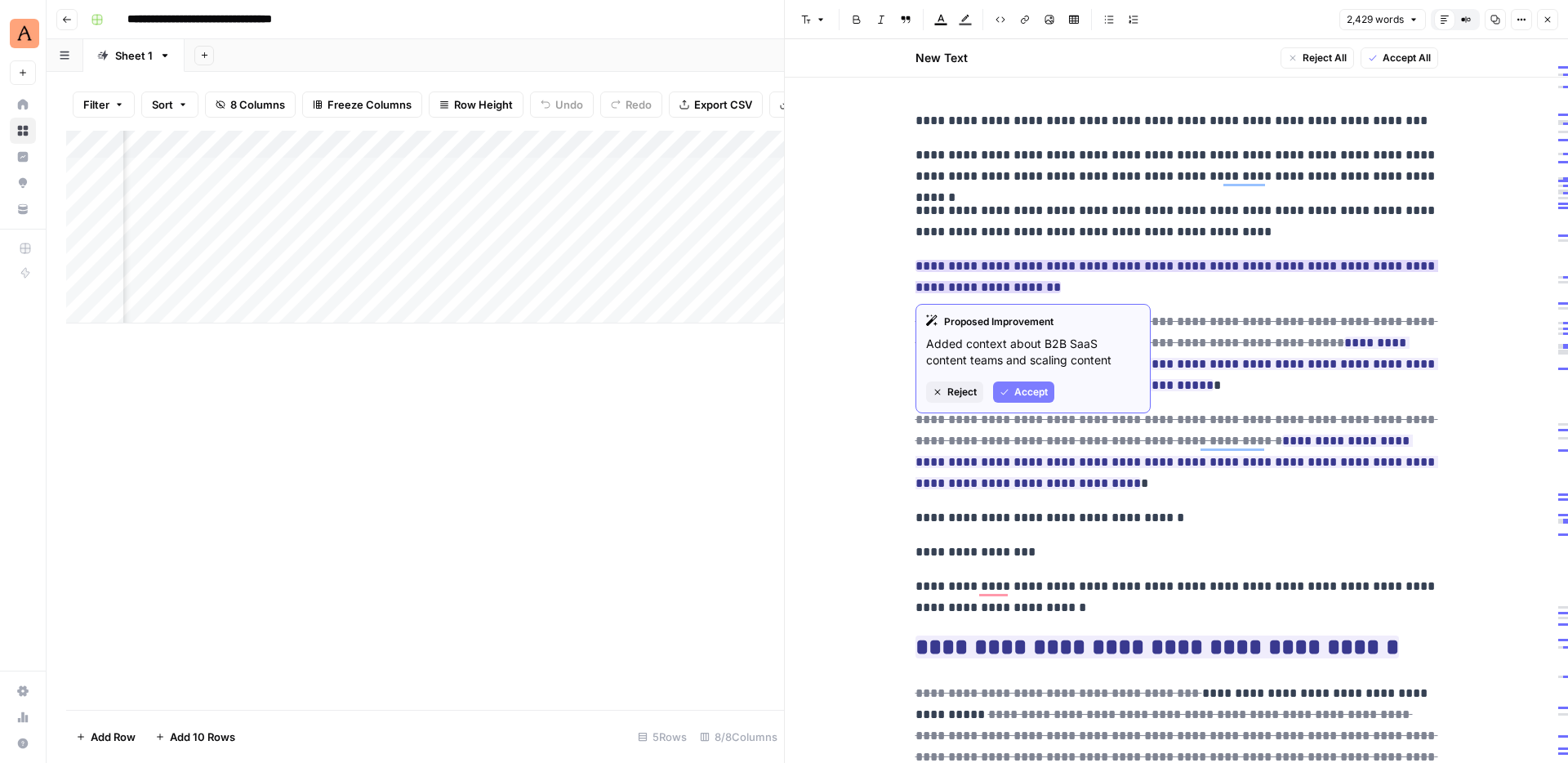
click at [960, 394] on span "Reject" at bounding box center [962, 392] width 29 height 15
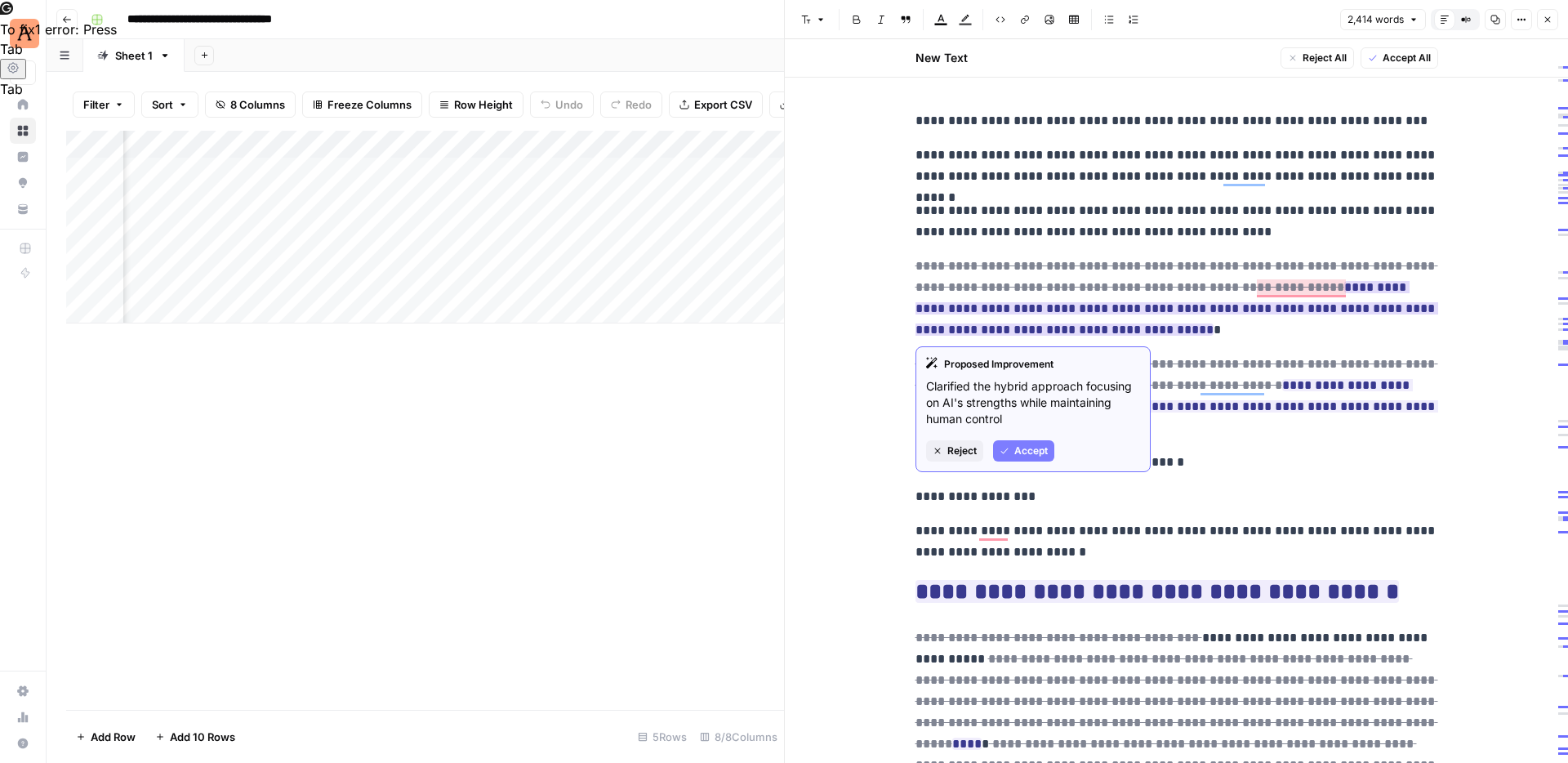
click at [1041, 453] on span "Accept" at bounding box center [1030, 451] width 34 height 15
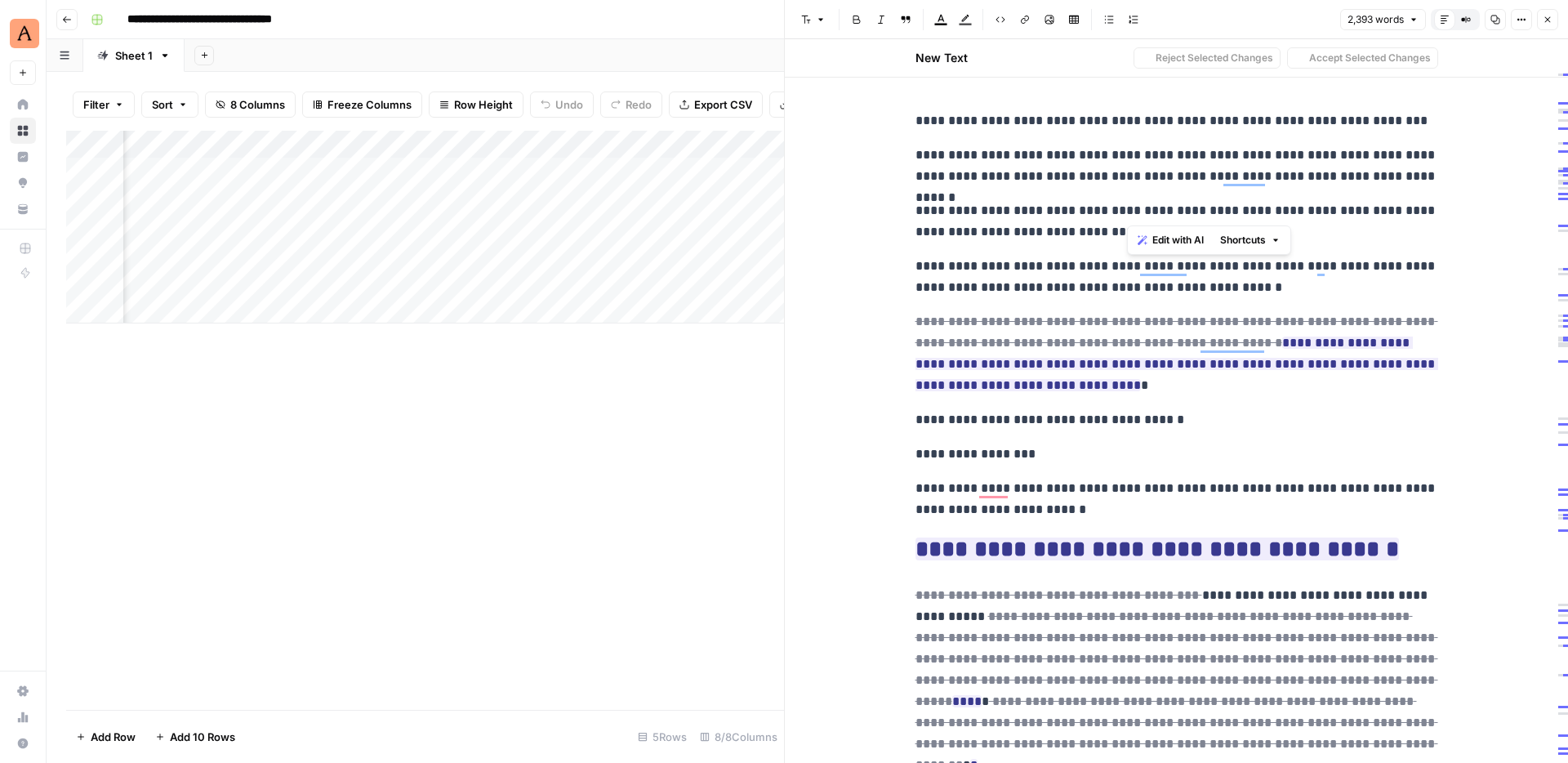
drag, startPoint x: 1126, startPoint y: 159, endPoint x: 1188, endPoint y: 205, distance: 77.2
click at [1295, 186] on p "**********" at bounding box center [1177, 165] width 523 height 42
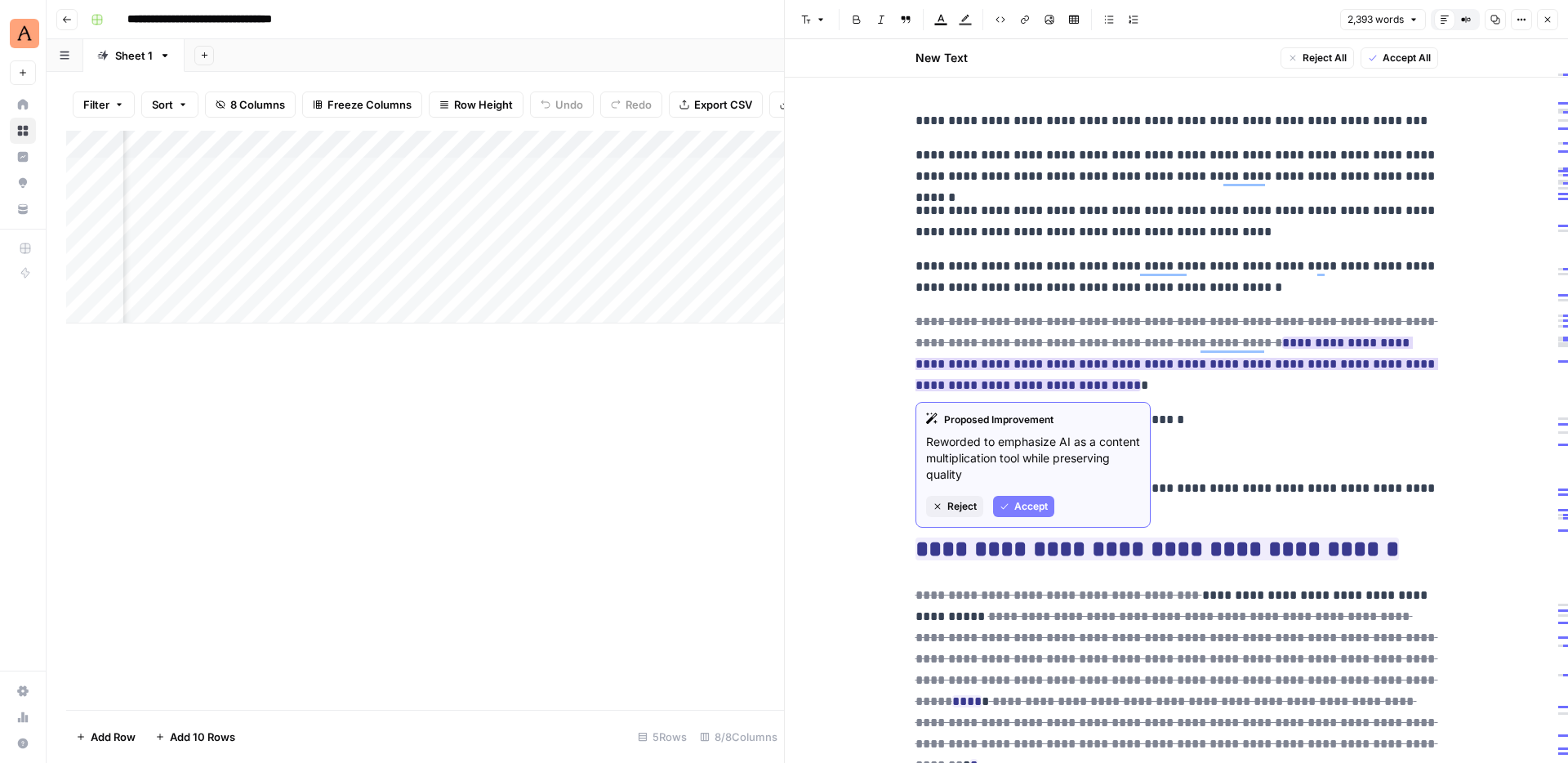
click at [1040, 508] on span "Accept" at bounding box center [1030, 506] width 34 height 15
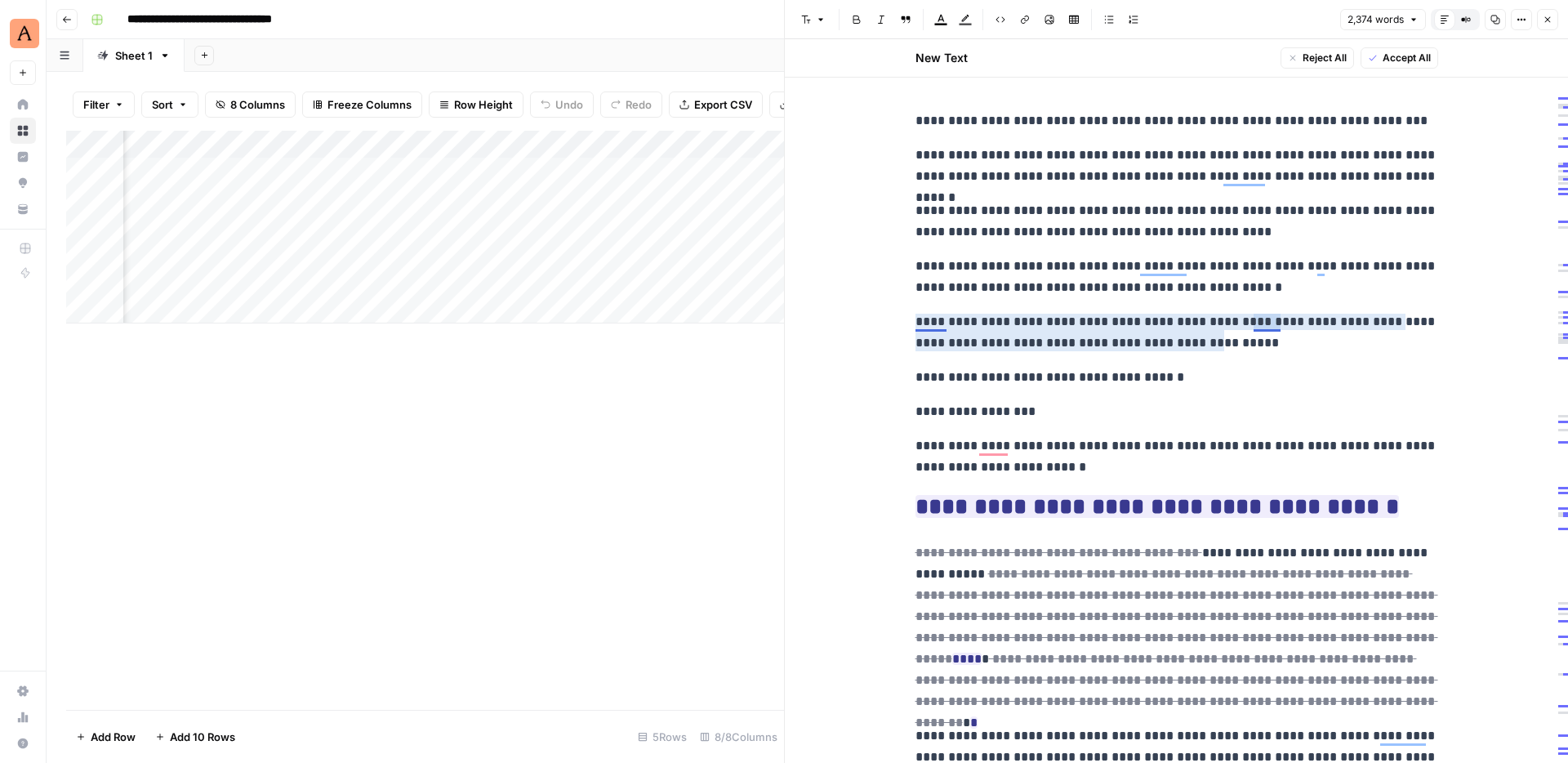
click at [1271, 325] on p "**********" at bounding box center [1177, 332] width 523 height 42
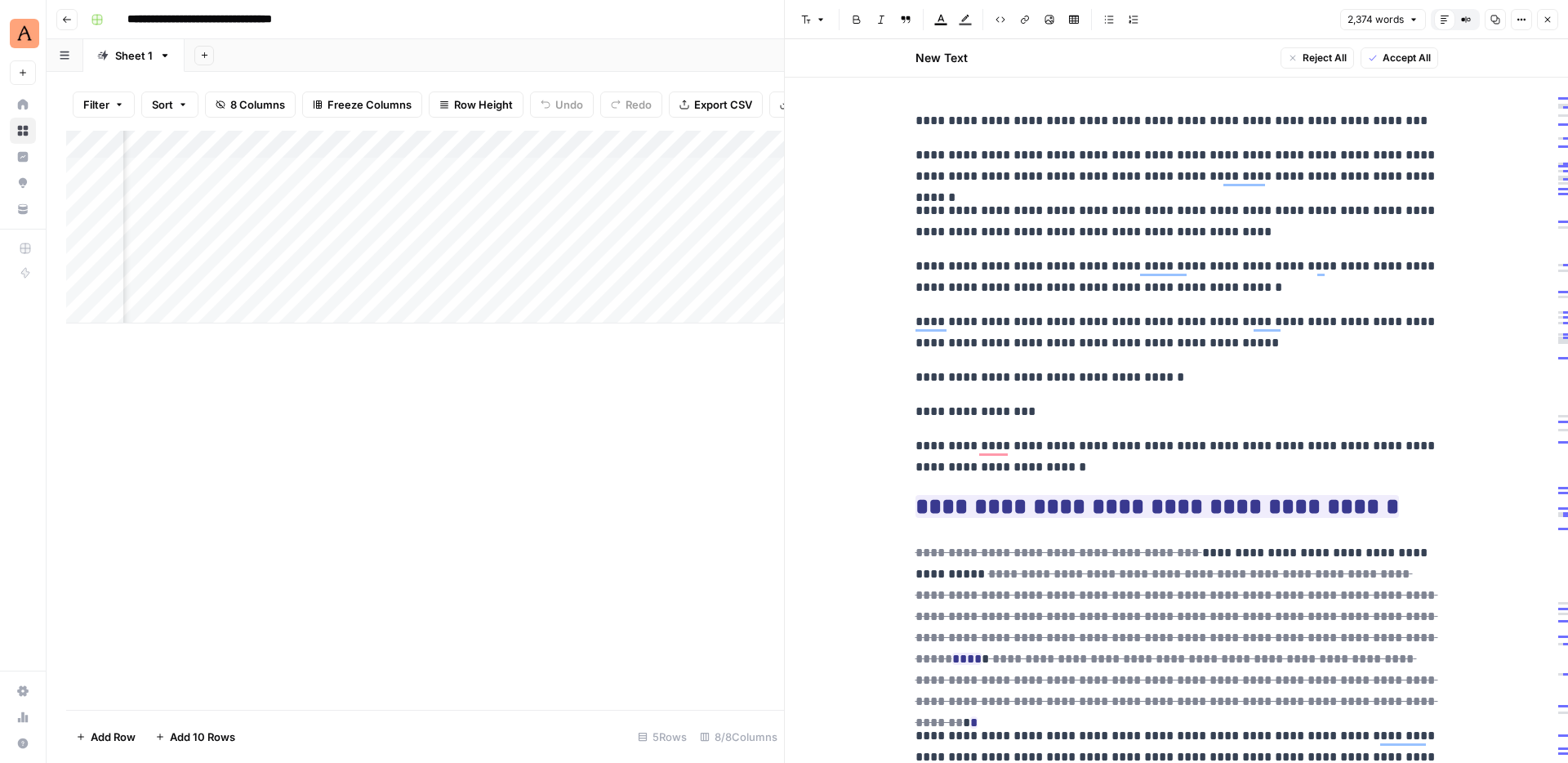
click at [1233, 317] on p "**********" at bounding box center [1177, 332] width 523 height 42
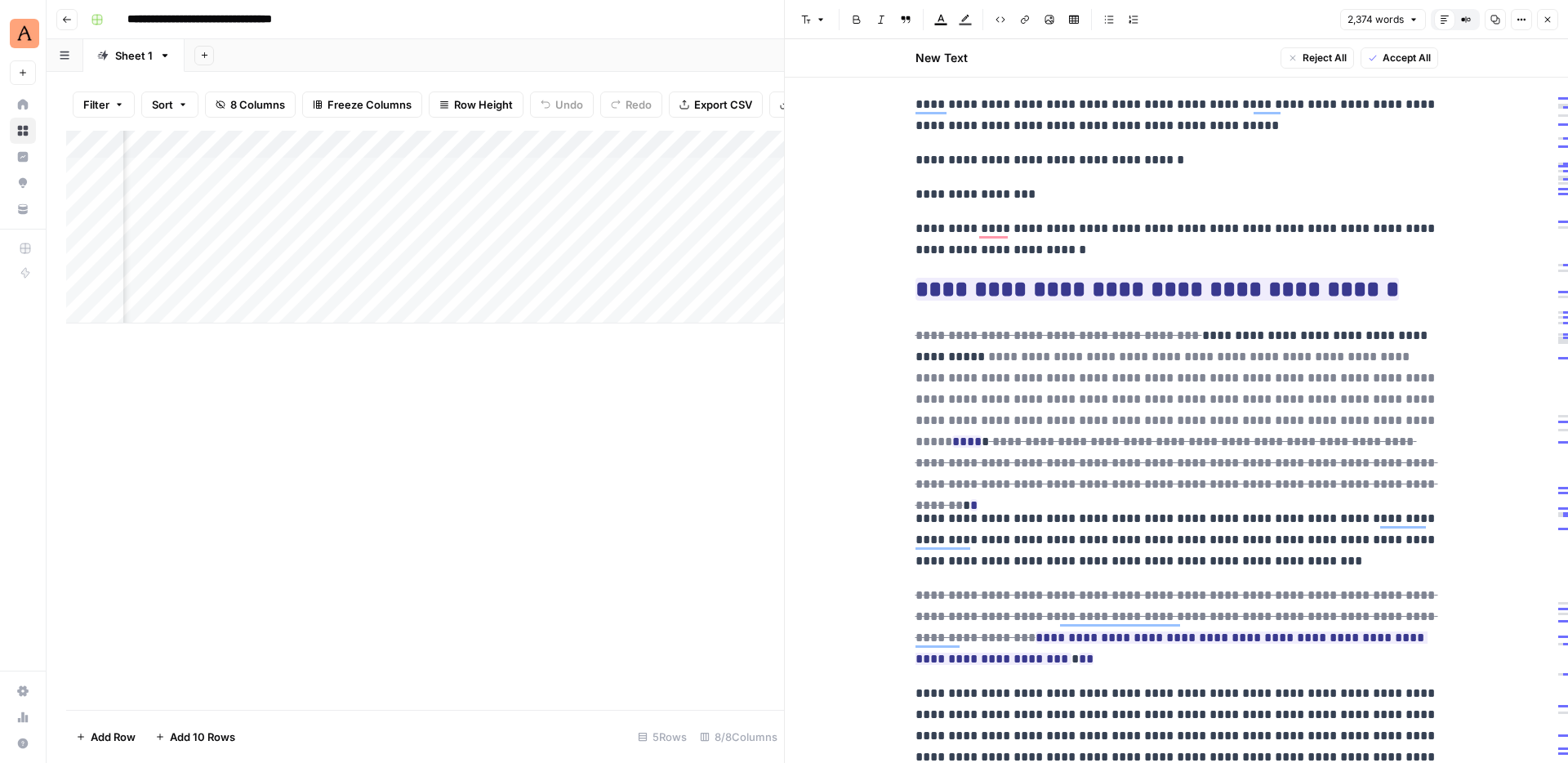
scroll to position [225, 0]
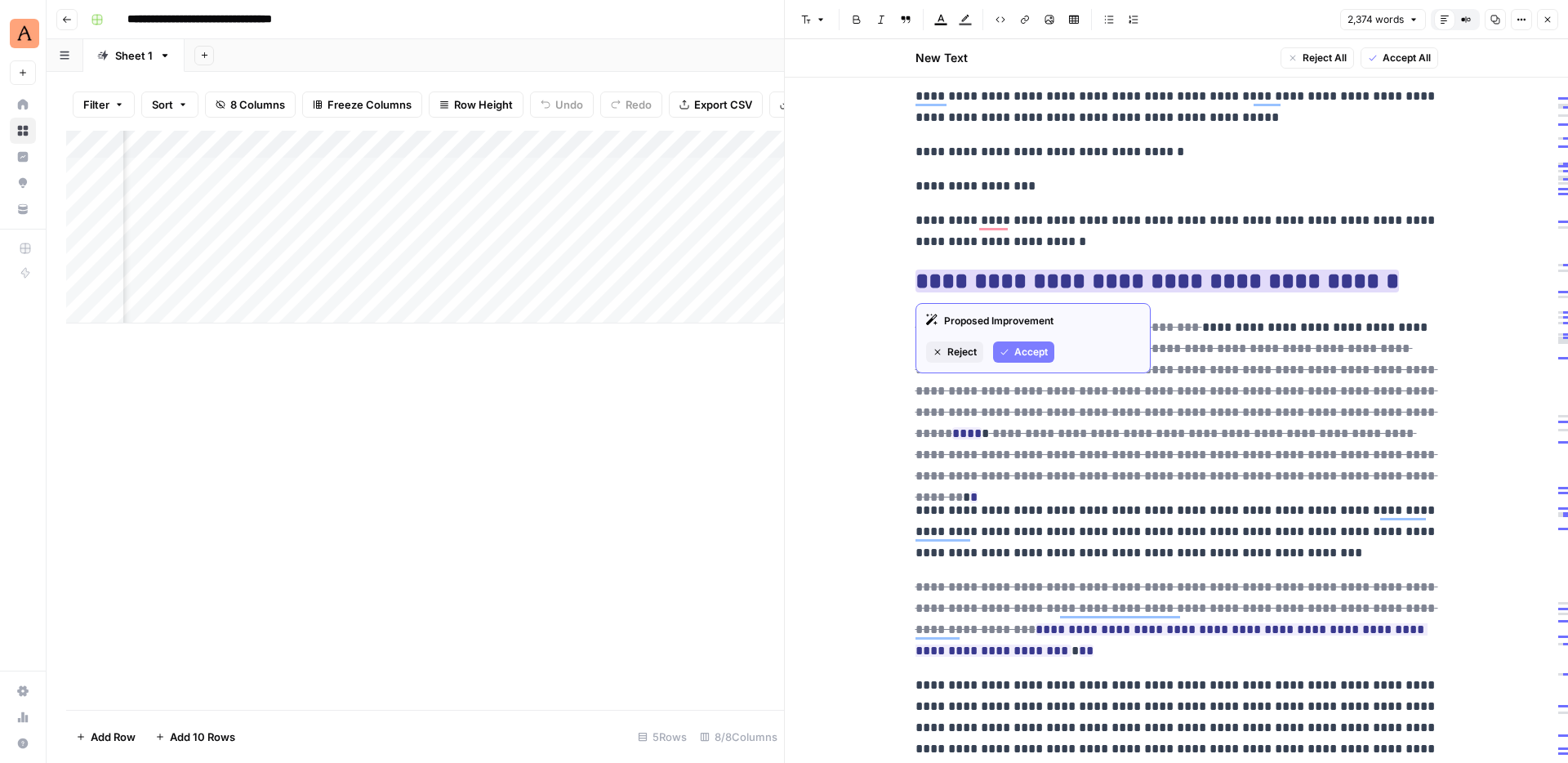
click at [1029, 350] on span "Accept" at bounding box center [1030, 351] width 34 height 15
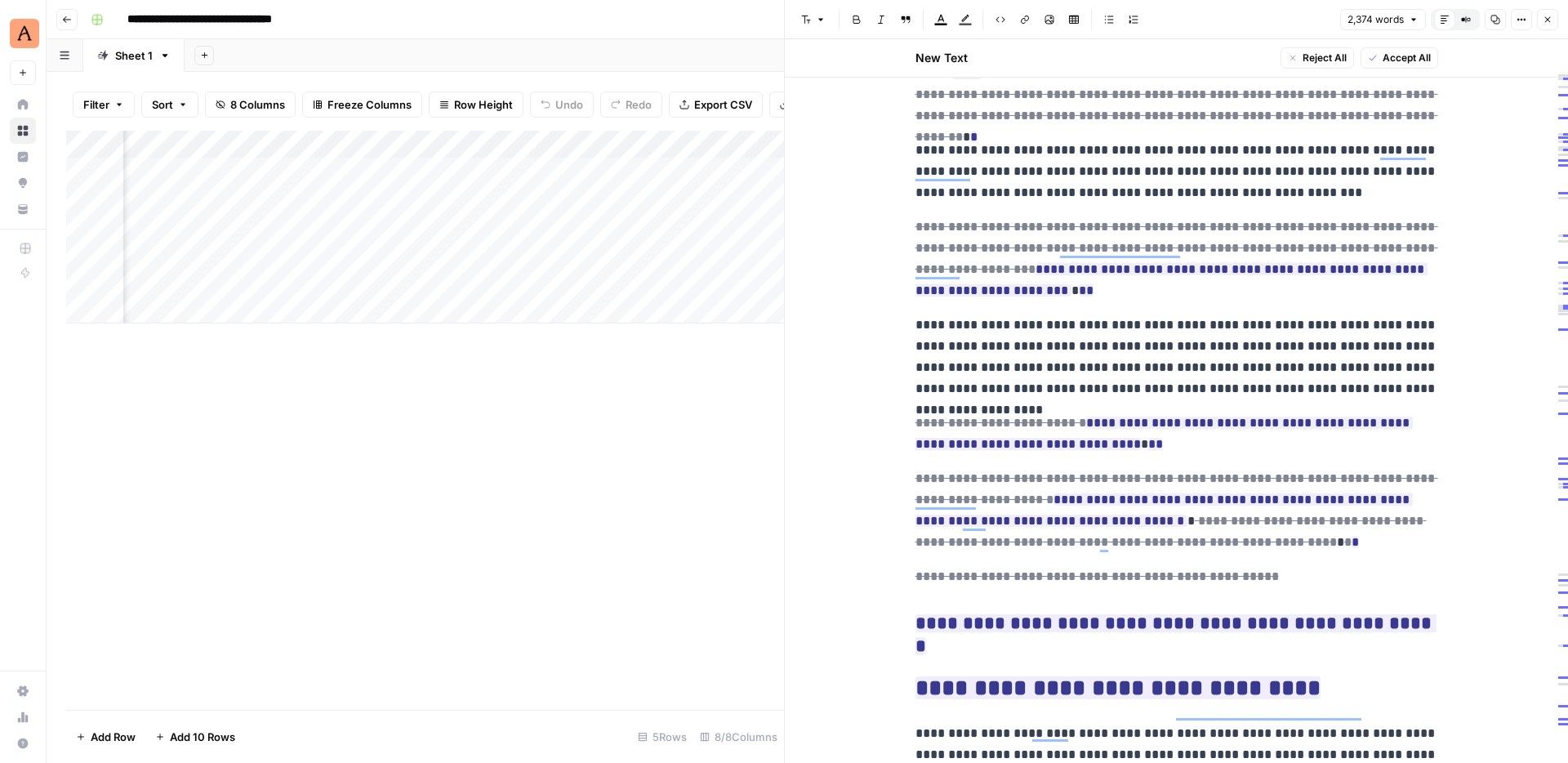
scroll to position [0, 0]
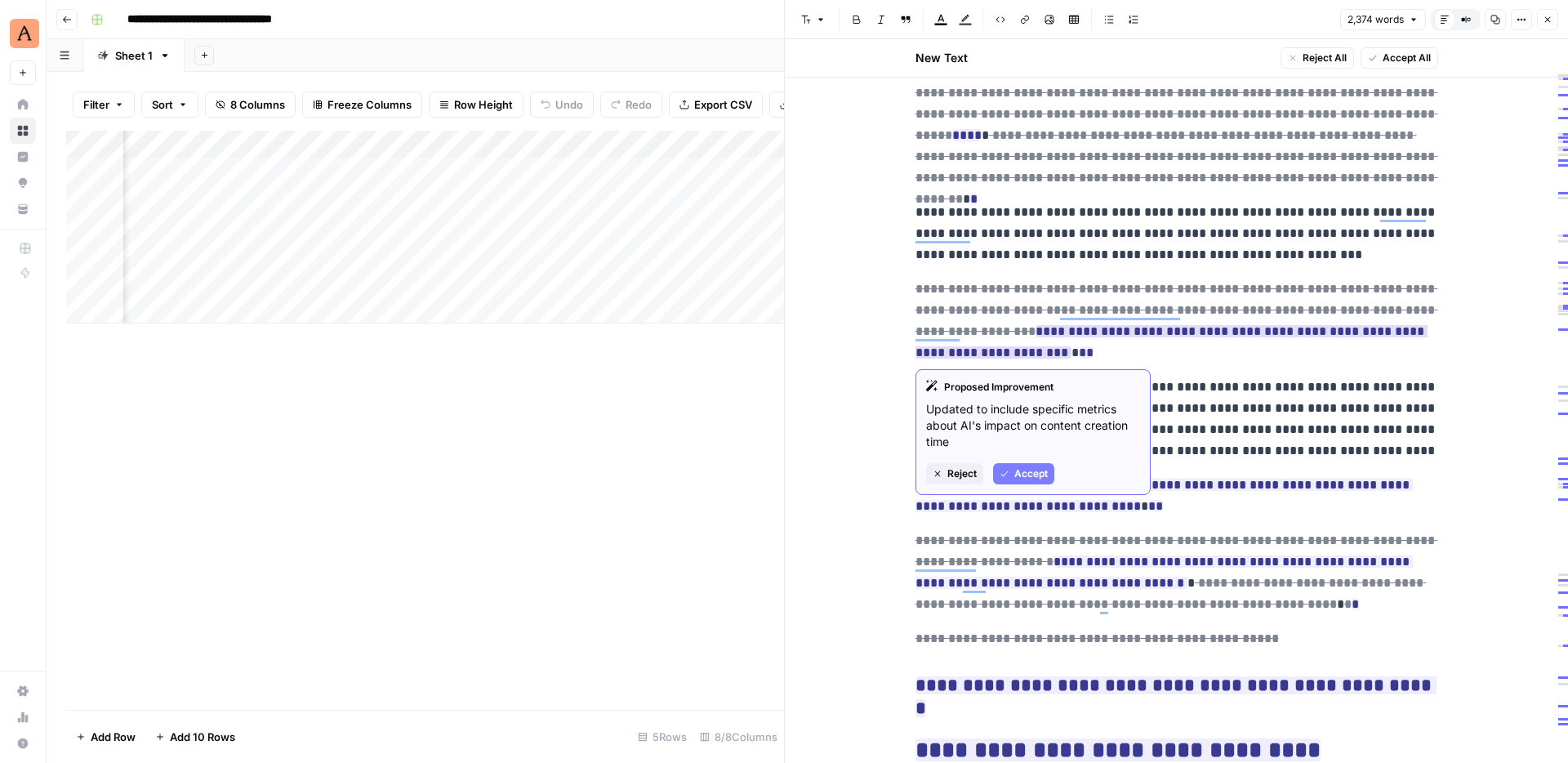
click at [1032, 471] on span "Accept" at bounding box center [1030, 473] width 34 height 15
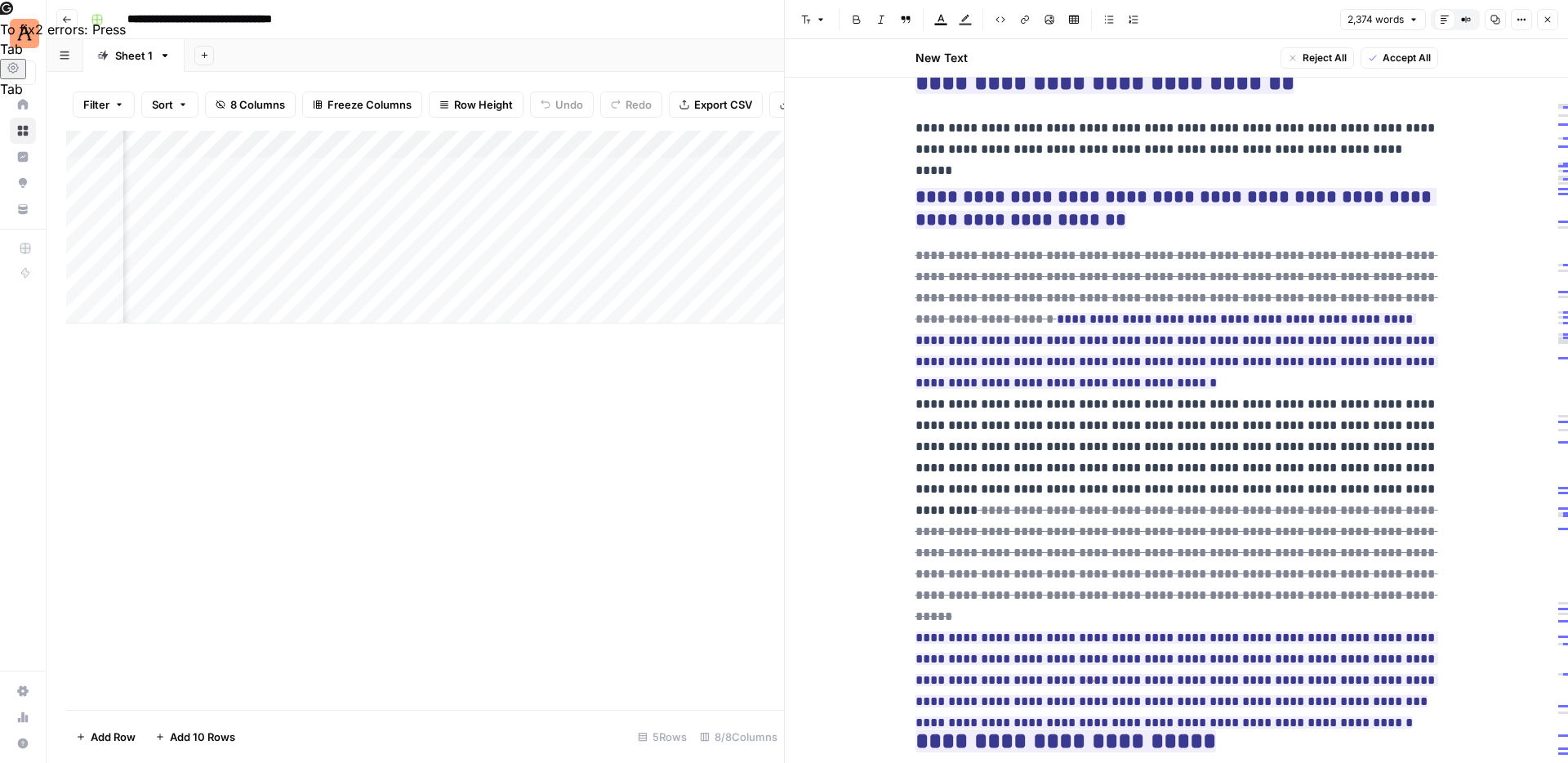
click at [1552, 18] on icon "button" at bounding box center [1547, 19] width 9 height 9
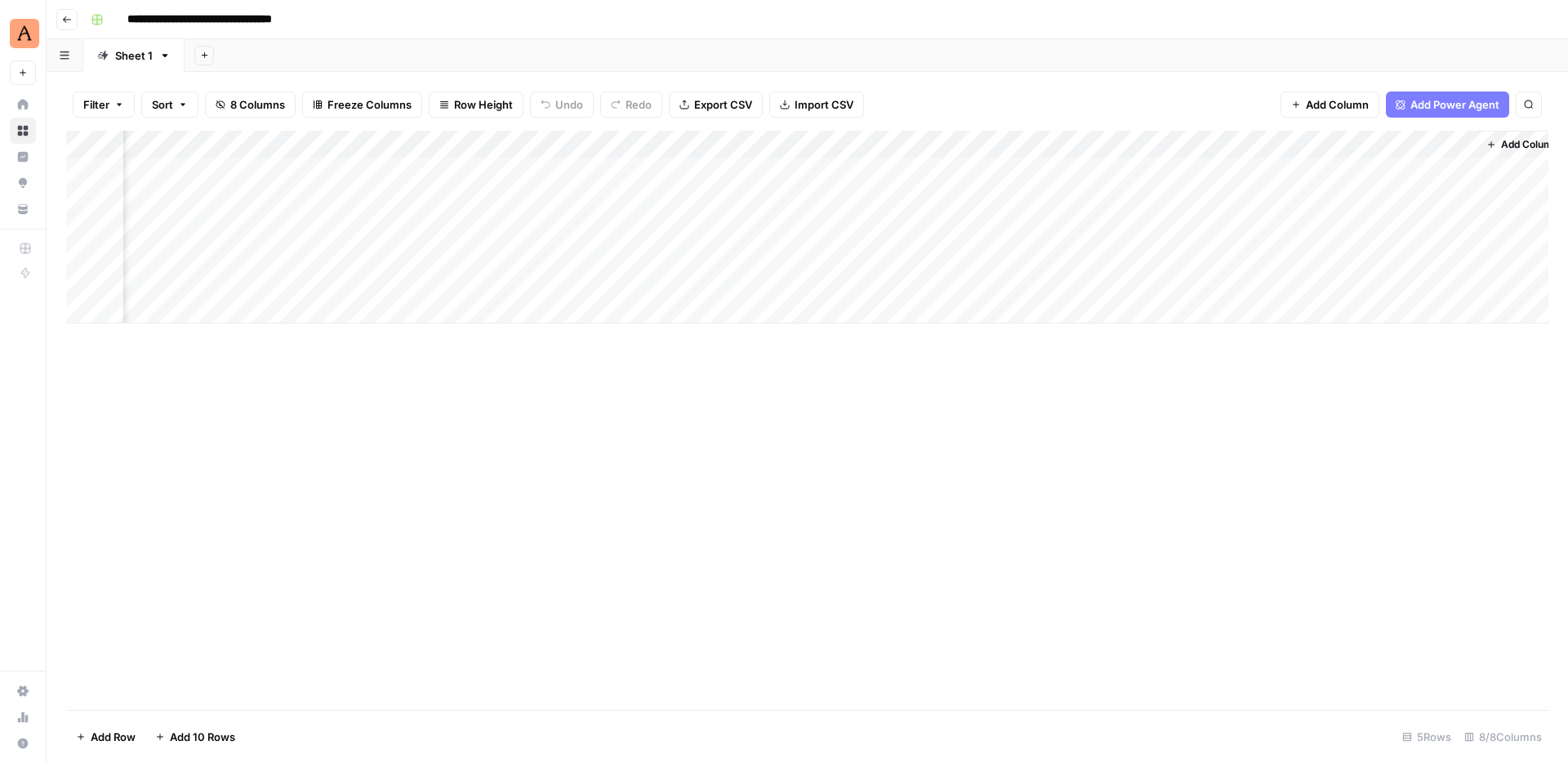
click at [1270, 168] on div "Add Column" at bounding box center [808, 226] width 1483 height 192
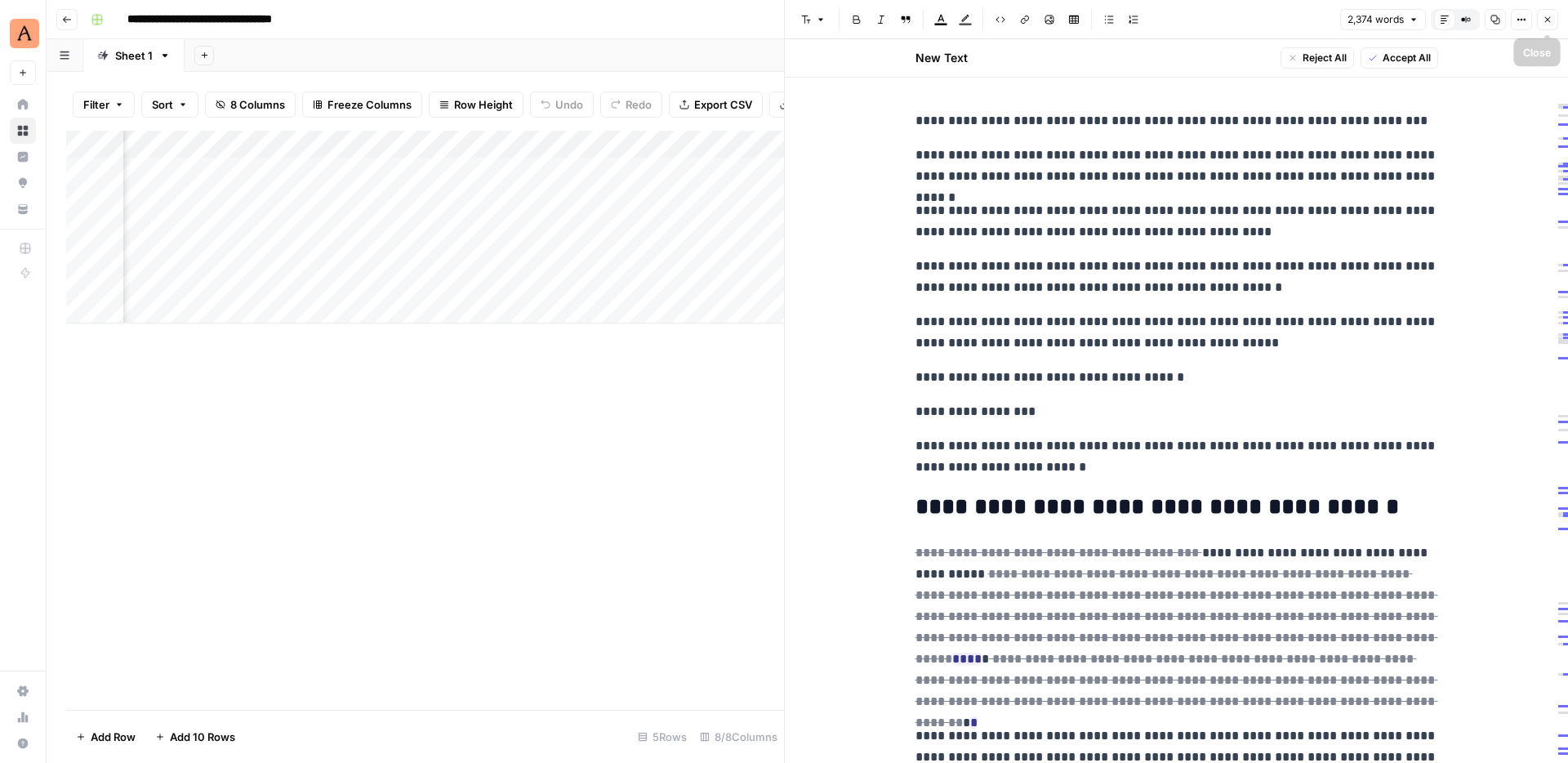
click at [1545, 19] on icon "button" at bounding box center [1547, 19] width 9 height 9
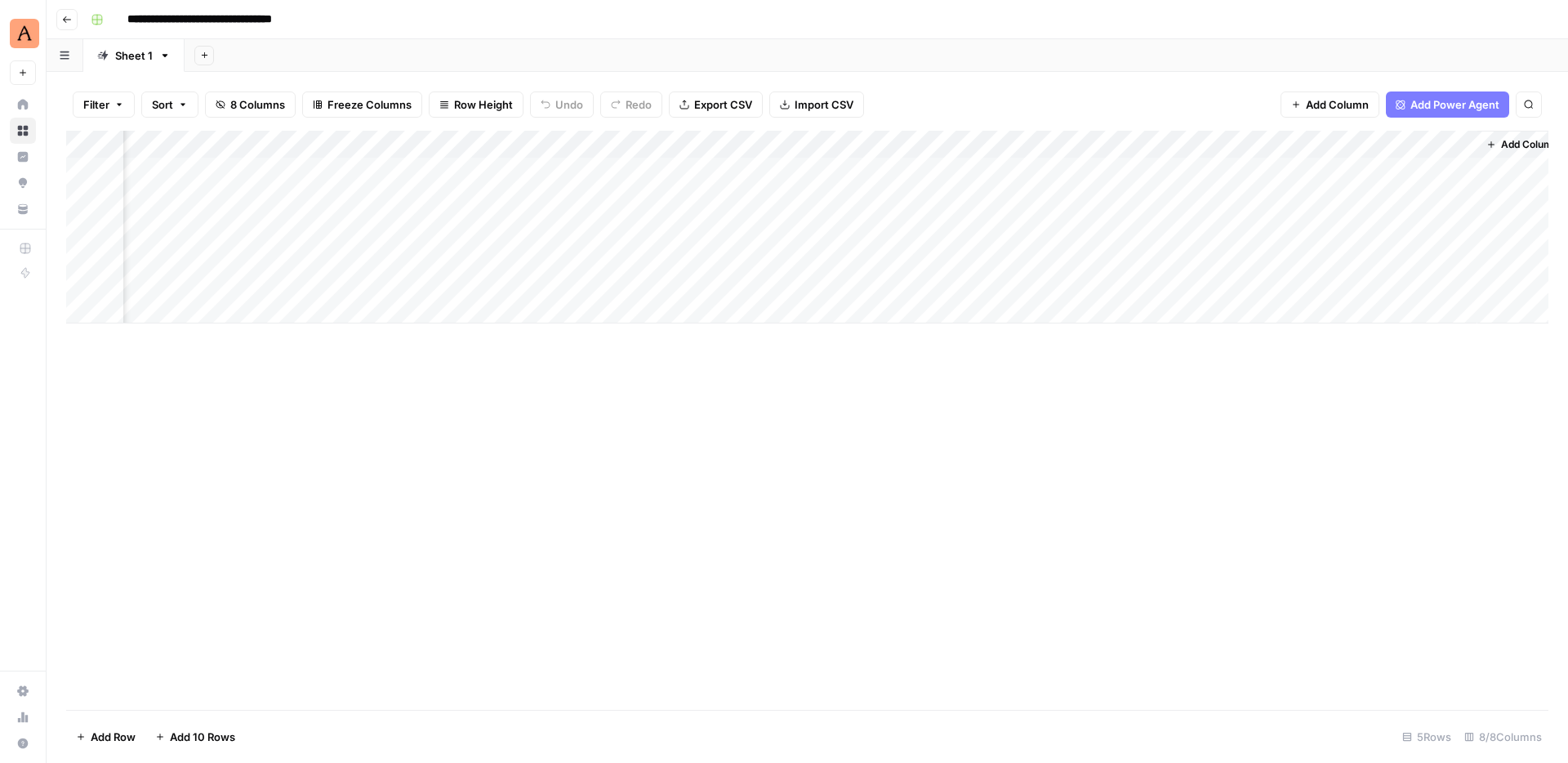
click at [1458, 172] on div "Add Column" at bounding box center [808, 226] width 1483 height 192
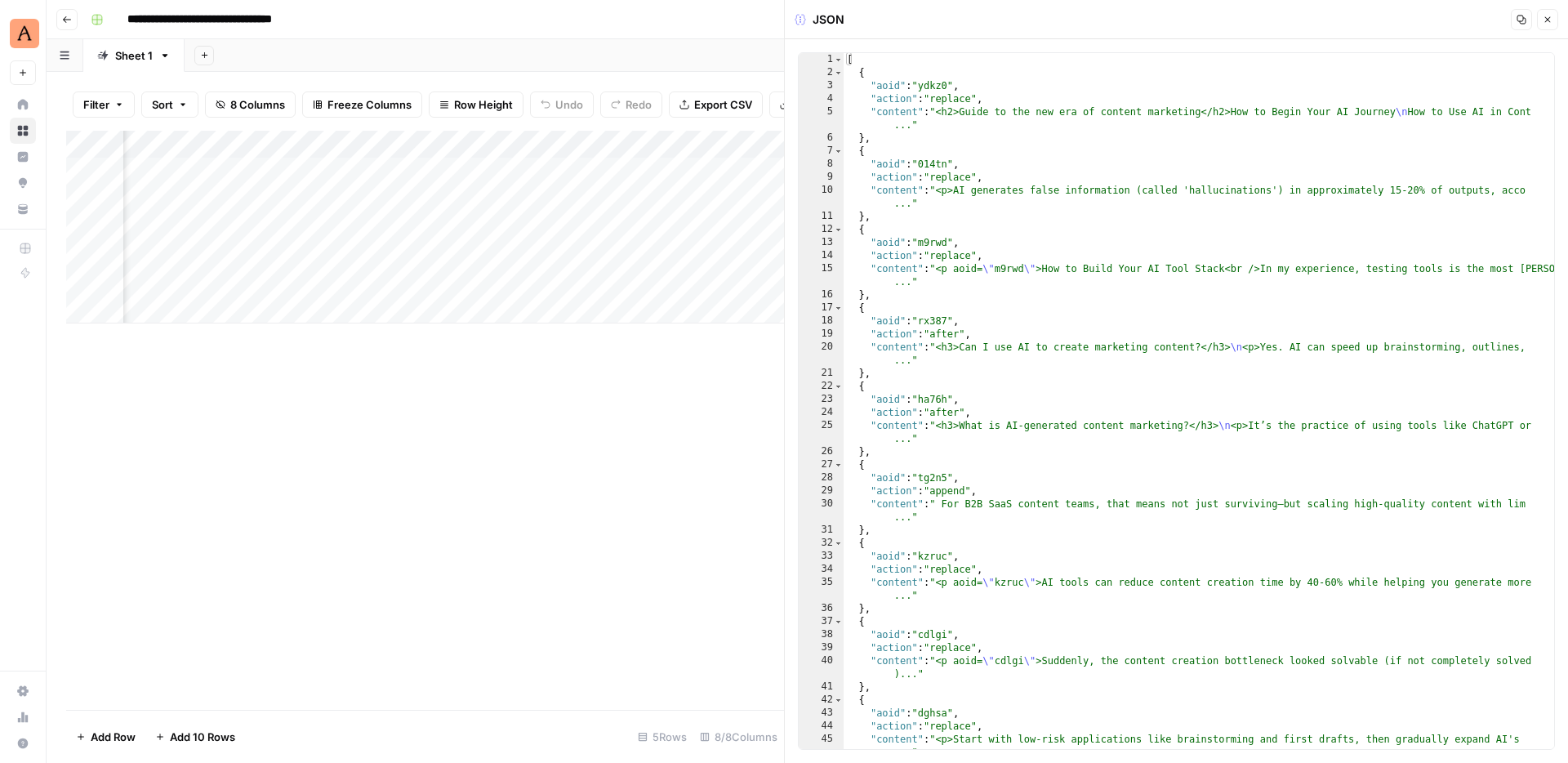
click at [1544, 22] on icon "button" at bounding box center [1547, 19] width 9 height 9
